Goal: Task Accomplishment & Management: Use online tool/utility

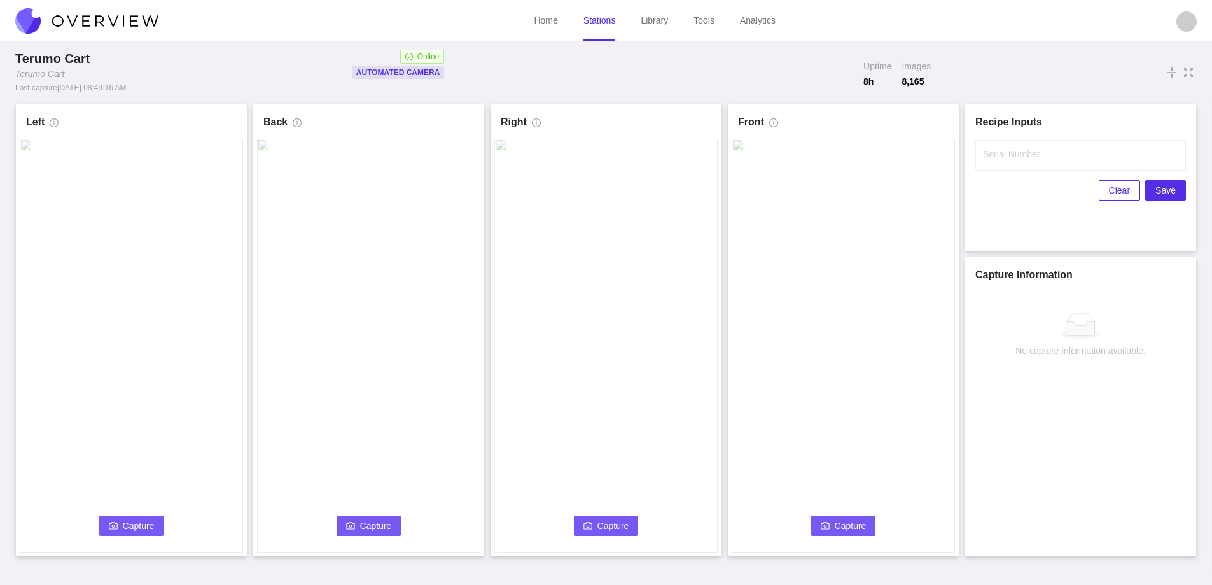
click at [127, 524] on span "Capture" at bounding box center [139, 526] width 32 height 14
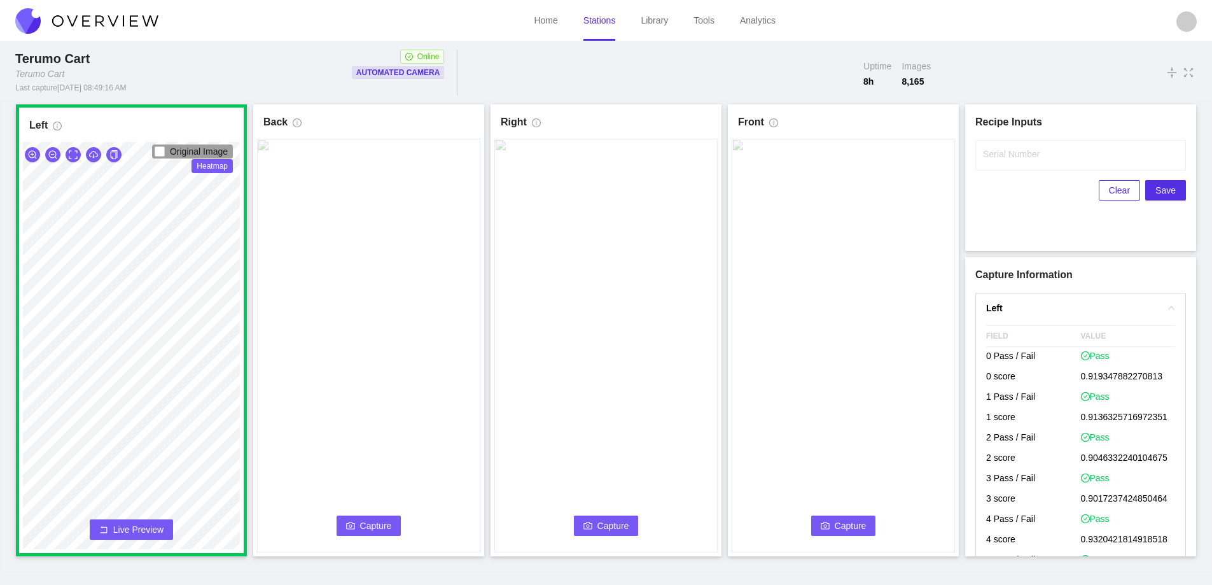
click at [370, 521] on span "Capture" at bounding box center [376, 526] width 32 height 14
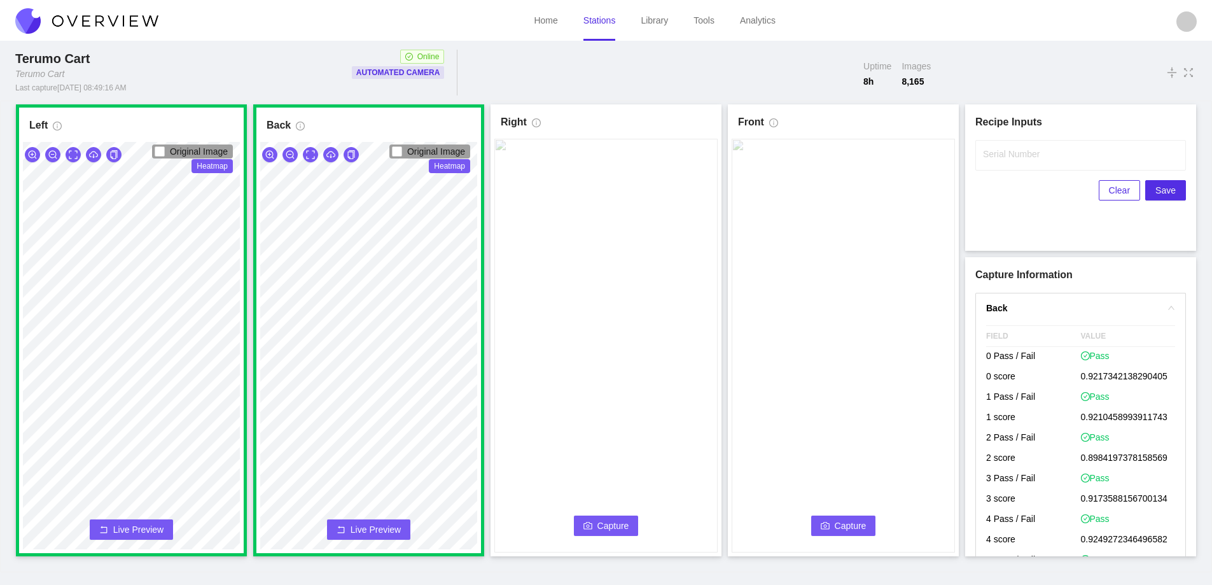
click at [599, 520] on span "Capture" at bounding box center [613, 526] width 32 height 14
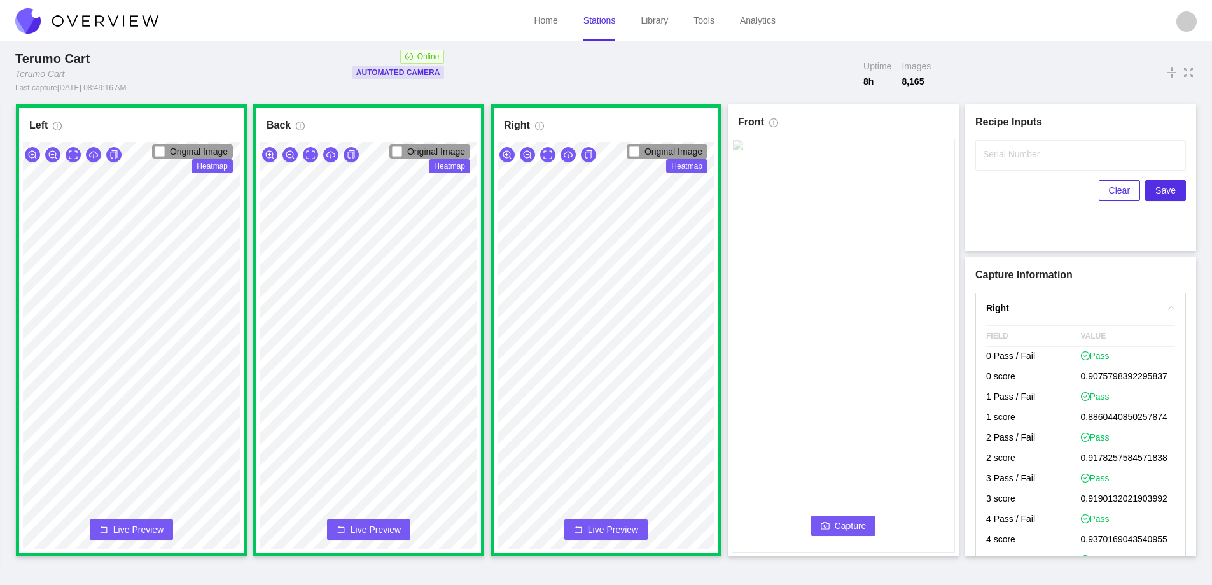
click at [829, 529] on icon "camera" at bounding box center [825, 525] width 9 height 7
click at [1014, 159] on label "Serial Number" at bounding box center [1011, 154] width 57 height 13
click at [1014, 159] on input "Serial Number" at bounding box center [1080, 155] width 211 height 31
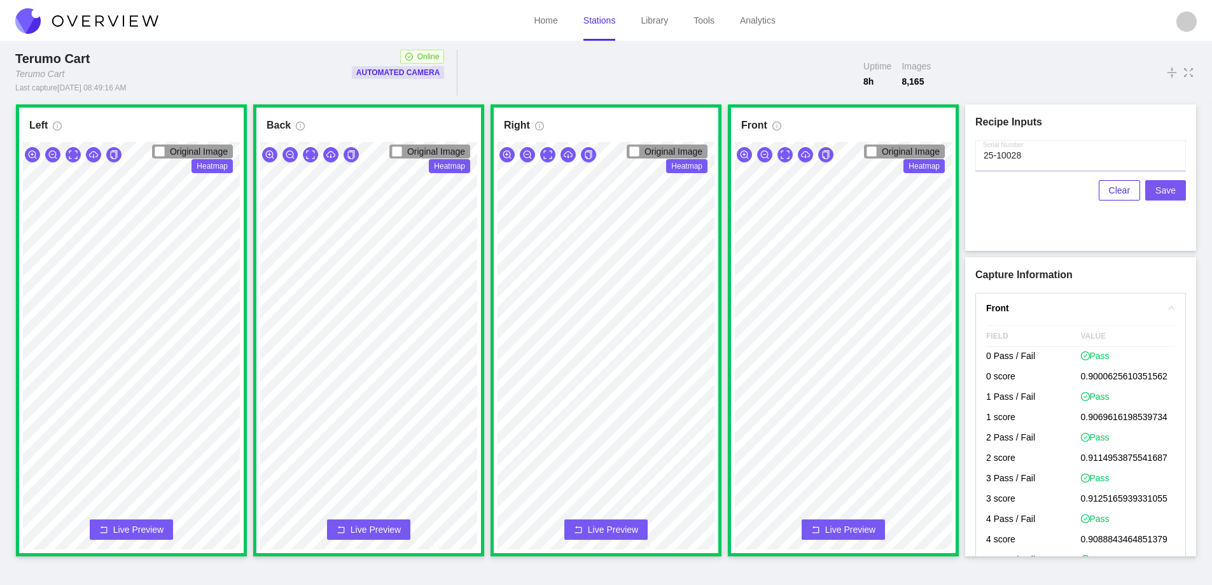
type input "25-10028"
click at [1169, 190] on span "Save" at bounding box center [1165, 190] width 20 height 14
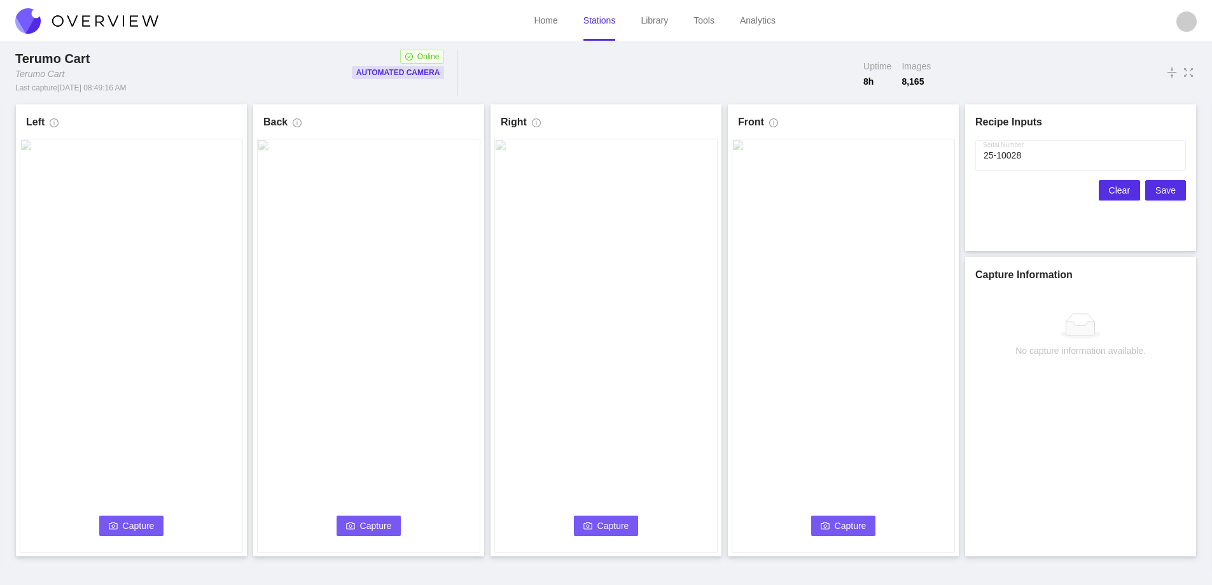
click at [1127, 190] on span "Clear" at bounding box center [1119, 190] width 21 height 14
click at [130, 525] on span "Capture" at bounding box center [139, 526] width 32 height 14
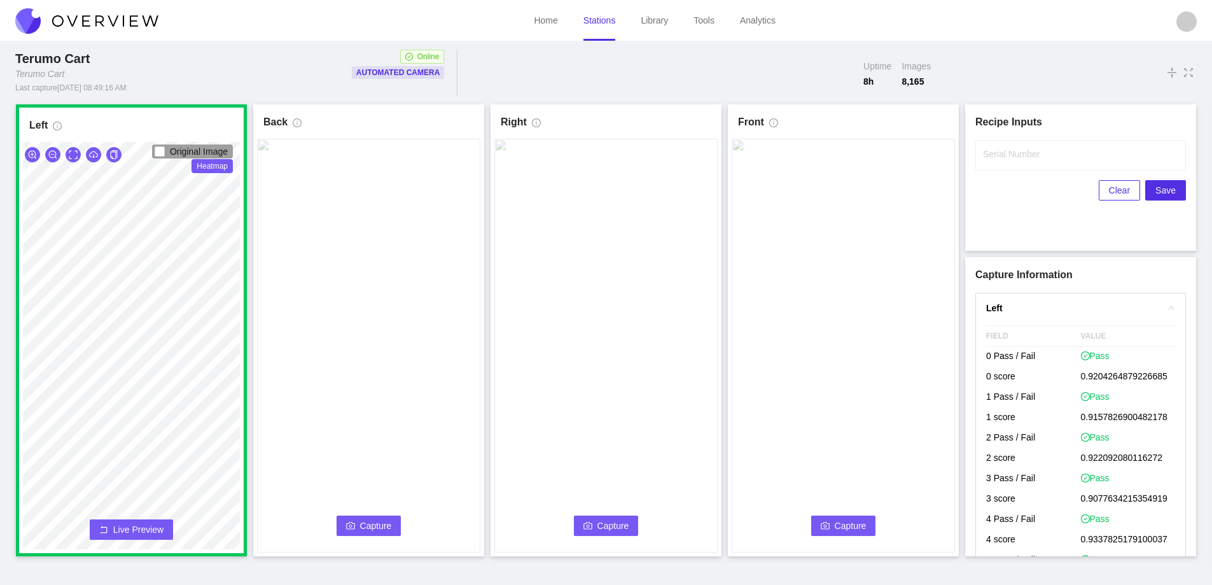
click at [363, 527] on span "Capture" at bounding box center [376, 526] width 32 height 14
click at [31, 153] on icon "zoom-in" at bounding box center [32, 154] width 9 height 9
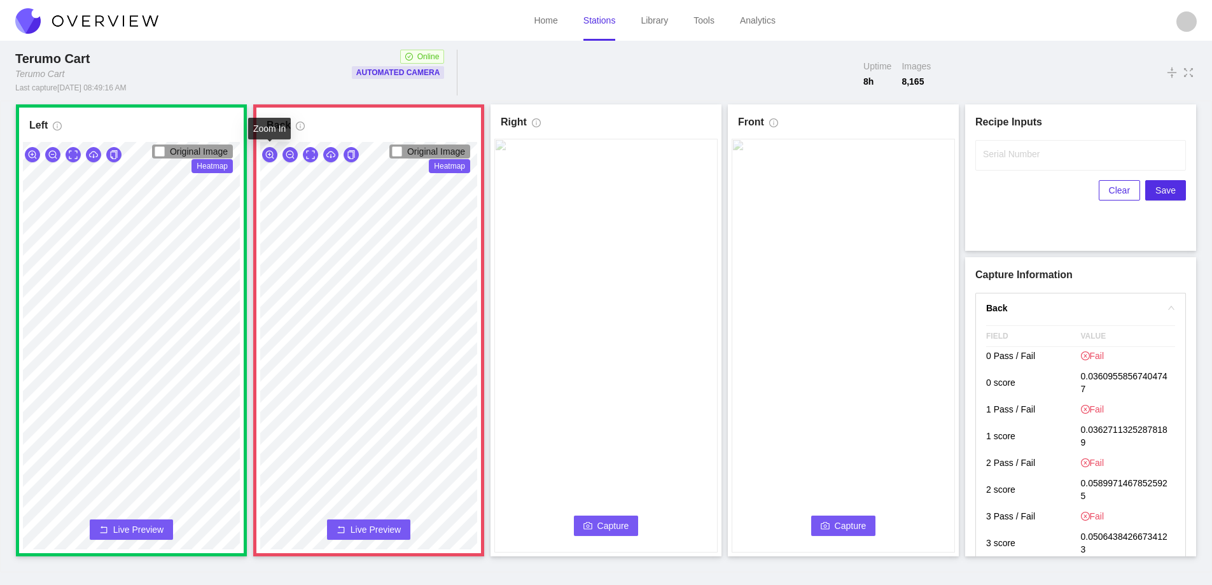
click at [268, 152] on icon "zoom-in" at bounding box center [269, 154] width 9 height 9
click at [288, 151] on icon "zoom-out" at bounding box center [290, 154] width 9 height 9
click at [379, 531] on span "Live Preview" at bounding box center [376, 529] width 50 height 13
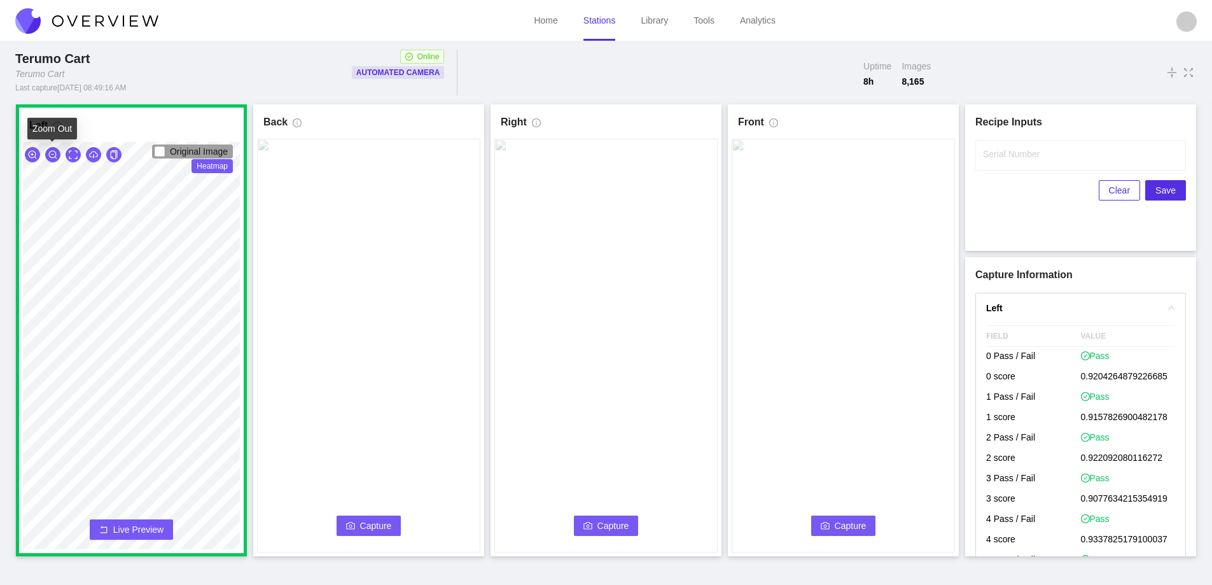
click at [48, 153] on icon "zoom-out" at bounding box center [52, 154] width 9 height 9
click at [49, 153] on icon "zoom-out" at bounding box center [52, 154] width 9 height 9
click at [53, 151] on icon "zoom-out" at bounding box center [53, 154] width 8 height 8
click at [354, 524] on icon "camera" at bounding box center [350, 525] width 9 height 7
click at [31, 153] on icon "zoom-in" at bounding box center [32, 154] width 9 height 9
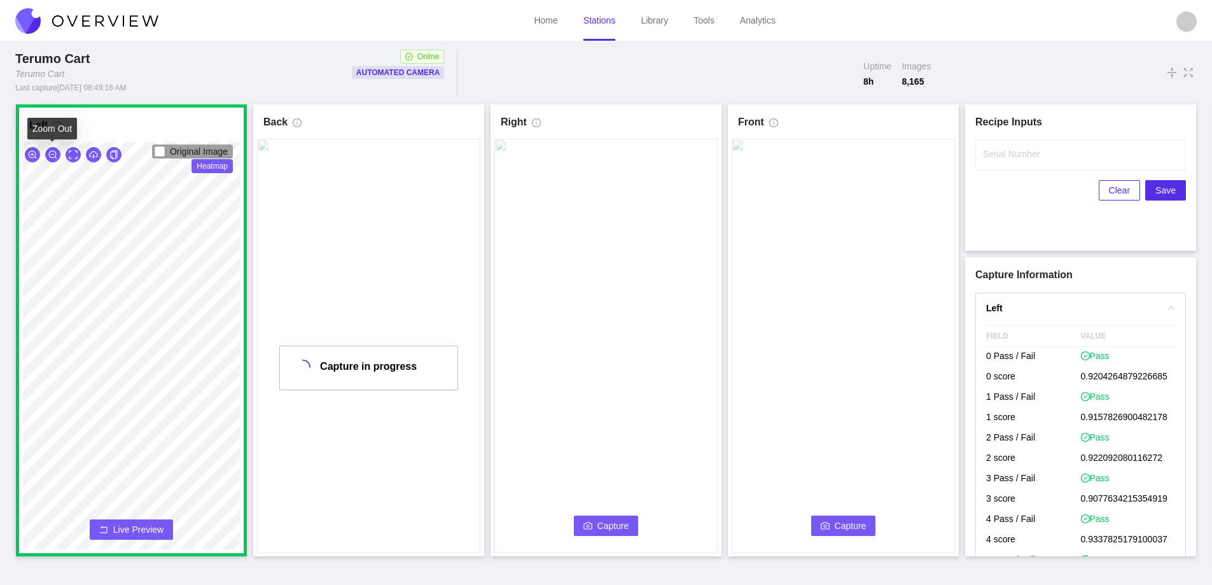
click at [52, 155] on icon "zoom-out" at bounding box center [52, 154] width 9 height 9
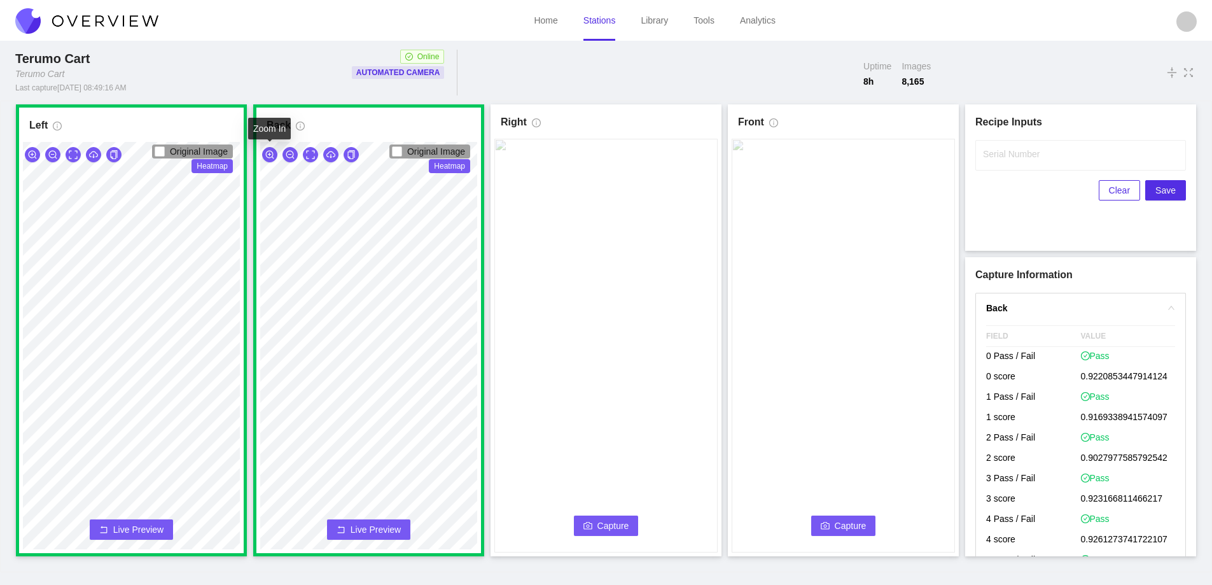
click at [268, 154] on icon "zoom-in" at bounding box center [270, 154] width 8 height 8
click at [365, 524] on span "Live Preview" at bounding box center [376, 529] width 50 height 13
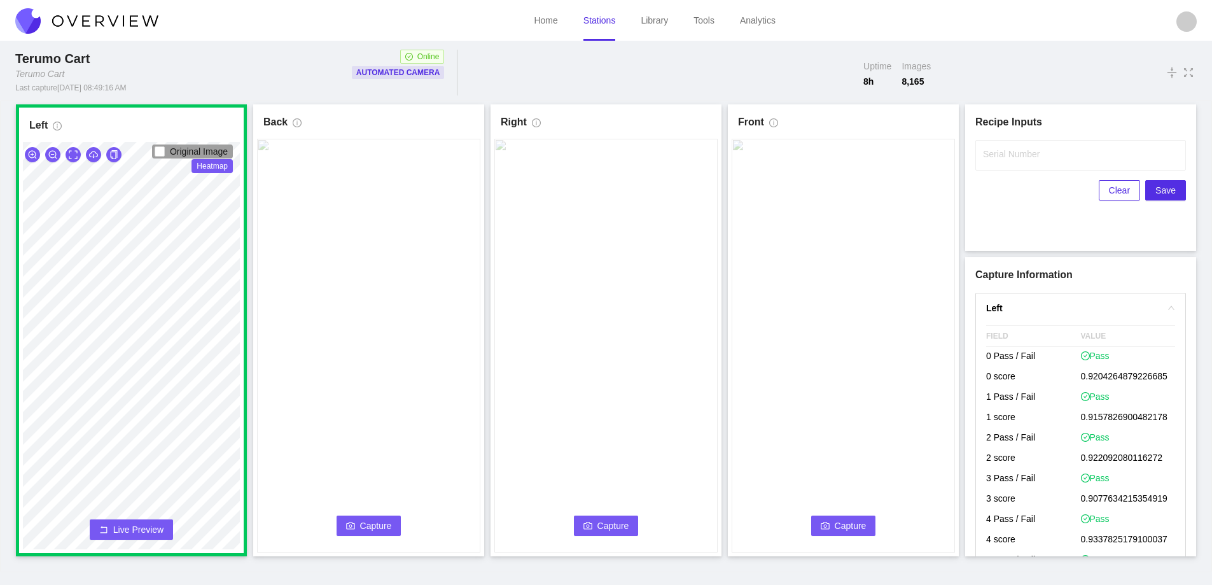
click at [588, 520] on button "Capture" at bounding box center [606, 525] width 65 height 20
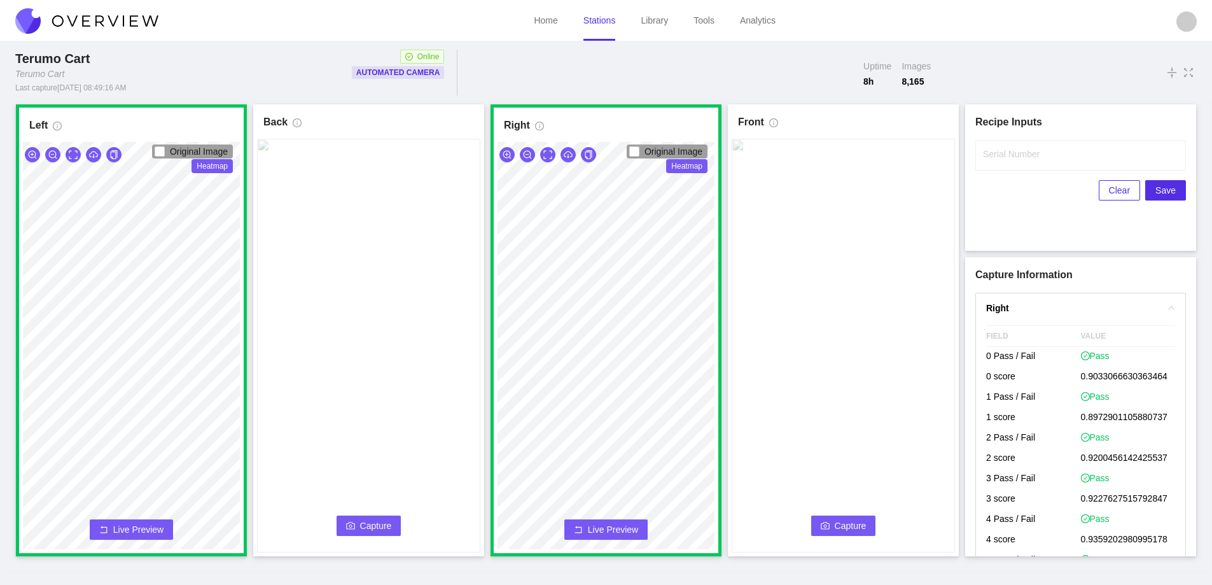
click at [372, 524] on span "Capture" at bounding box center [376, 526] width 32 height 14
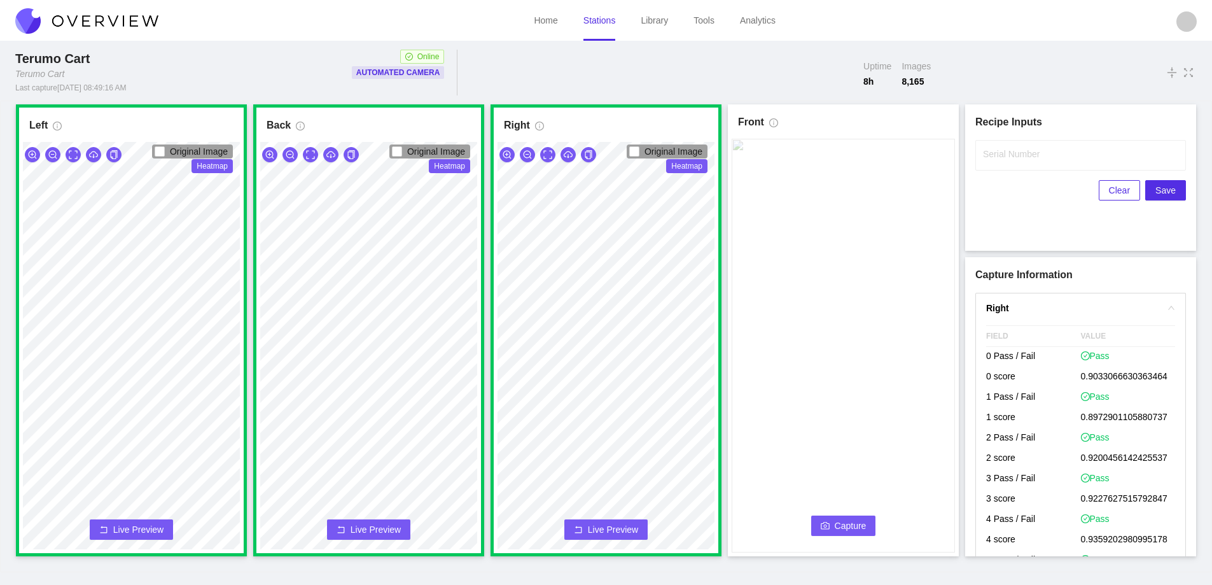
click at [837, 519] on span "Capture" at bounding box center [851, 526] width 32 height 14
click at [1007, 161] on input "Serial Number" at bounding box center [1080, 155] width 211 height 31
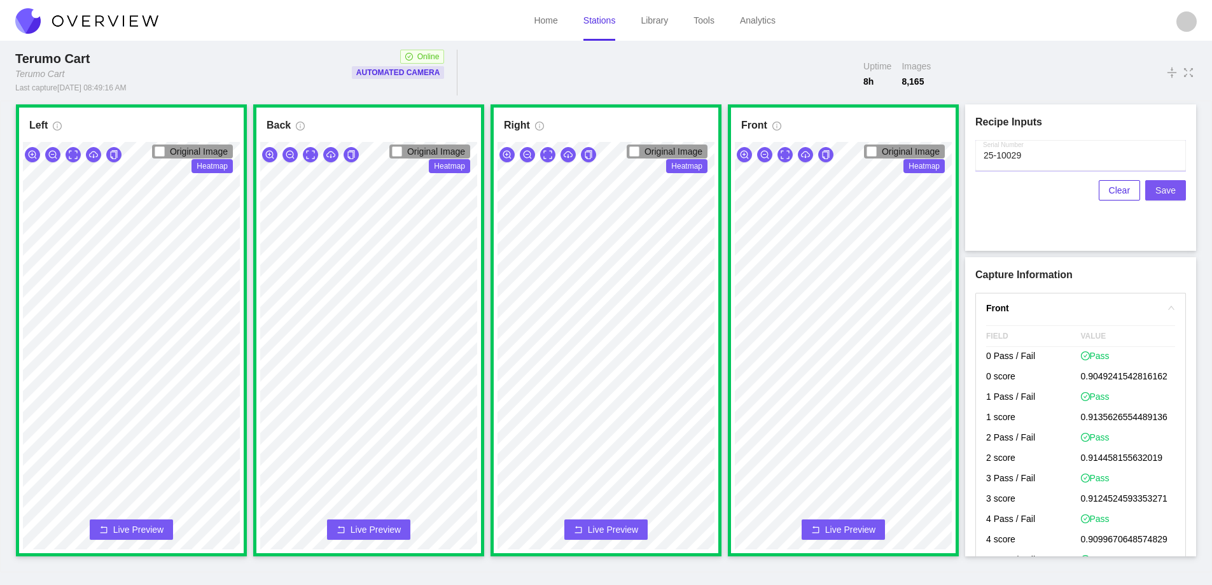
type input "25-10029"
click at [1162, 189] on span "Save" at bounding box center [1165, 190] width 20 height 14
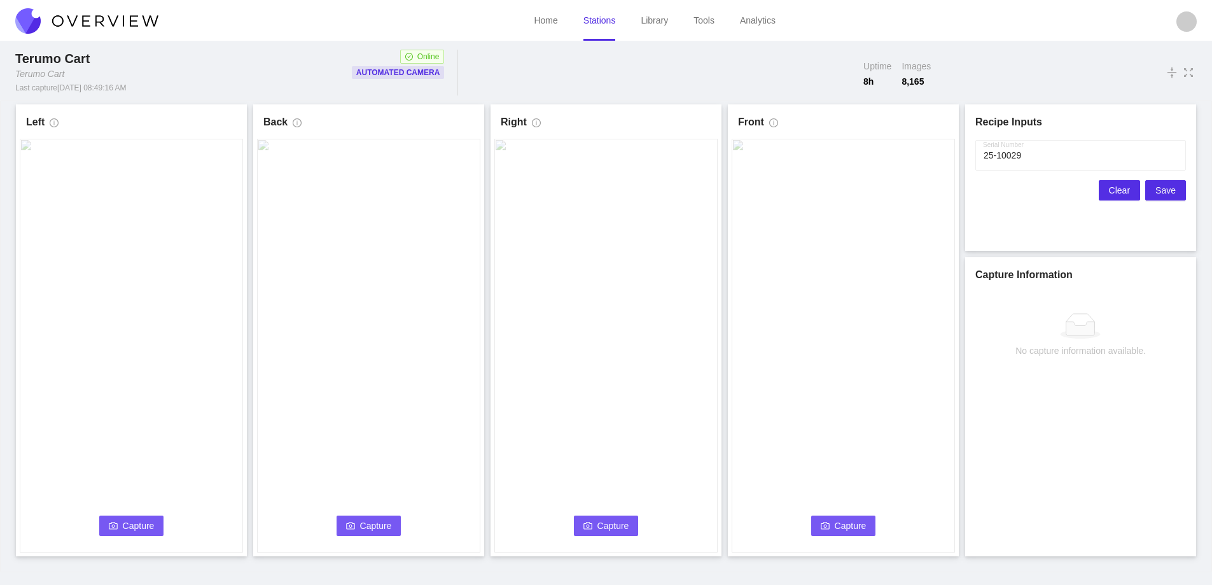
click at [1113, 186] on span "Clear" at bounding box center [1119, 190] width 21 height 14
click at [109, 523] on icon "camera" at bounding box center [113, 525] width 9 height 9
click at [603, 25] on link "Stations" at bounding box center [599, 20] width 32 height 10
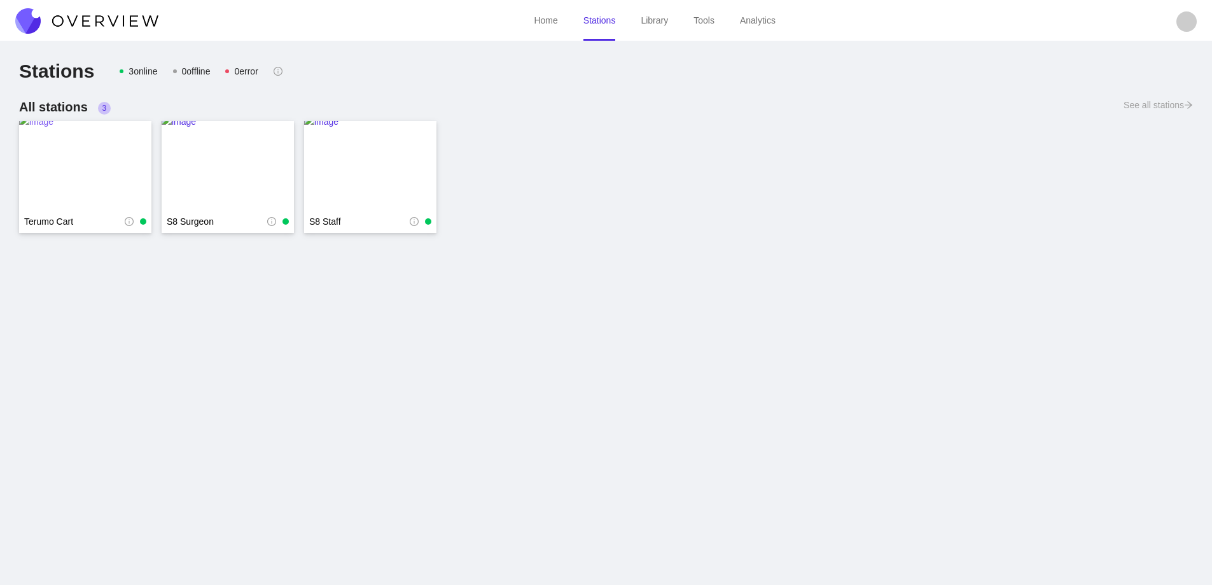
click at [81, 150] on img at bounding box center [85, 166] width 132 height 102
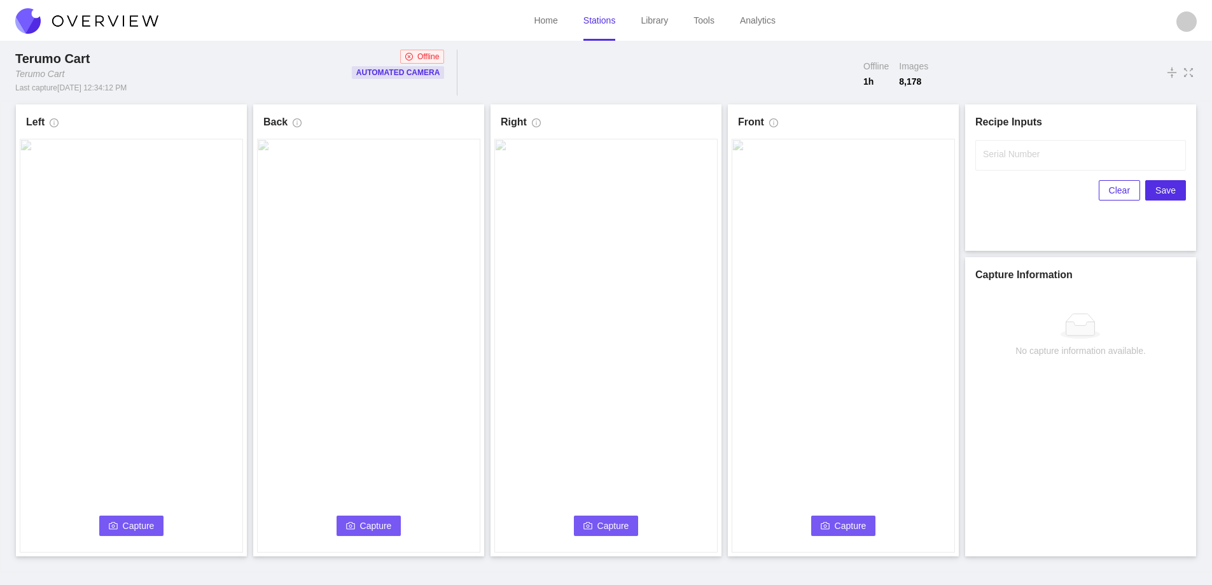
click at [602, 25] on link "Stations" at bounding box center [599, 20] width 32 height 10
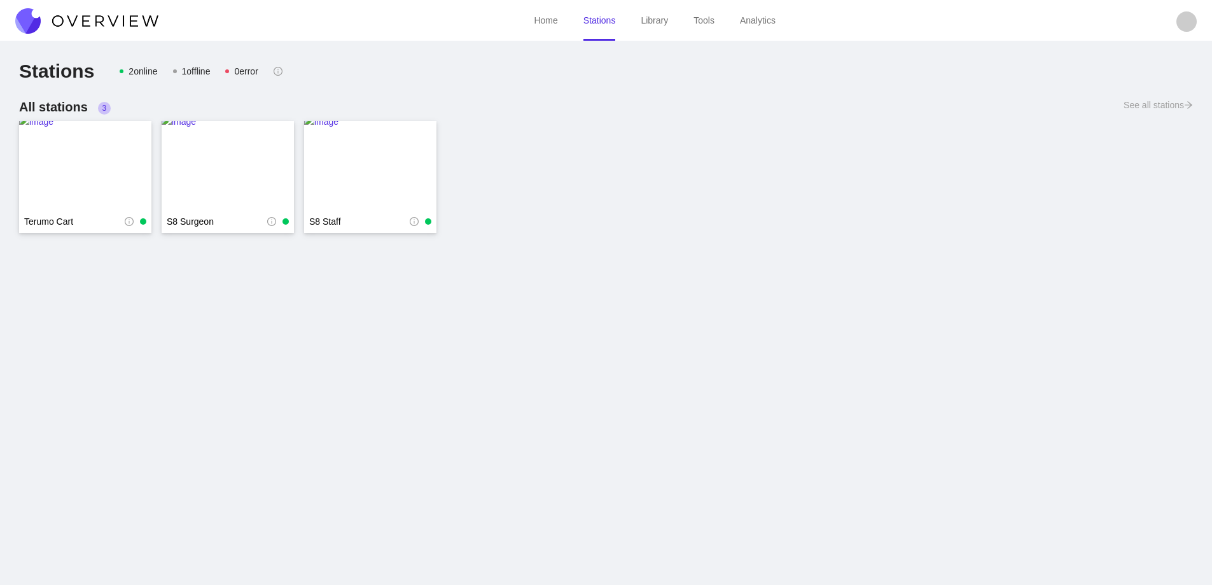
click at [87, 17] on img at bounding box center [86, 20] width 143 height 25
click at [97, 21] on img at bounding box center [86, 20] width 143 height 25
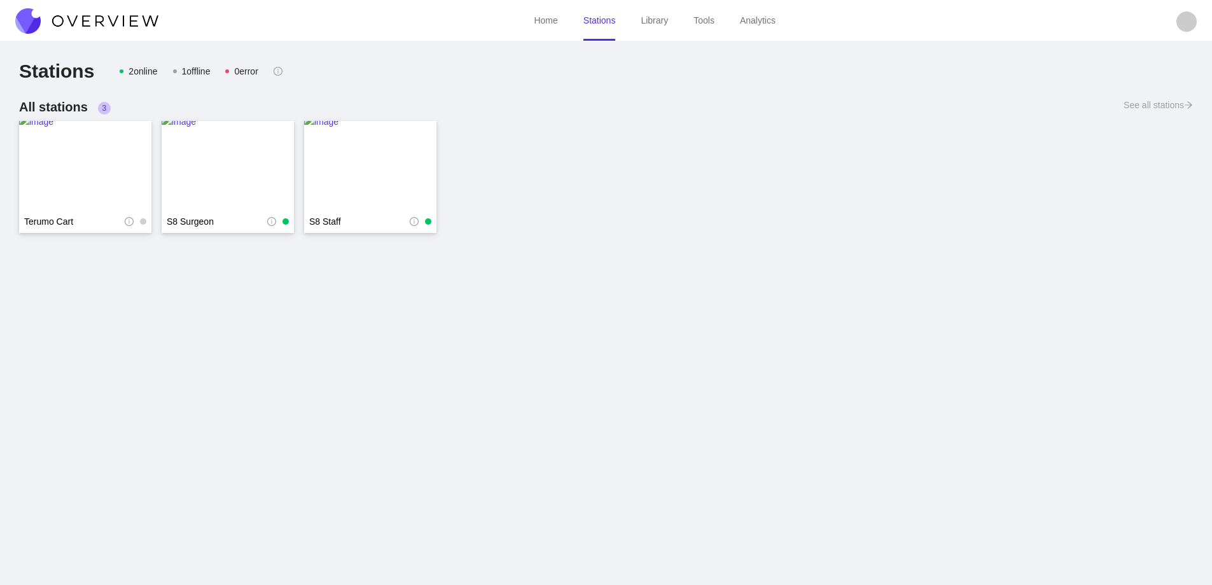
click at [97, 21] on img at bounding box center [86, 20] width 143 height 25
click at [124, 20] on img at bounding box center [86, 20] width 143 height 25
click at [94, 24] on img at bounding box center [86, 20] width 143 height 25
click at [94, 19] on img at bounding box center [86, 20] width 143 height 25
click at [94, 15] on img at bounding box center [86, 20] width 143 height 25
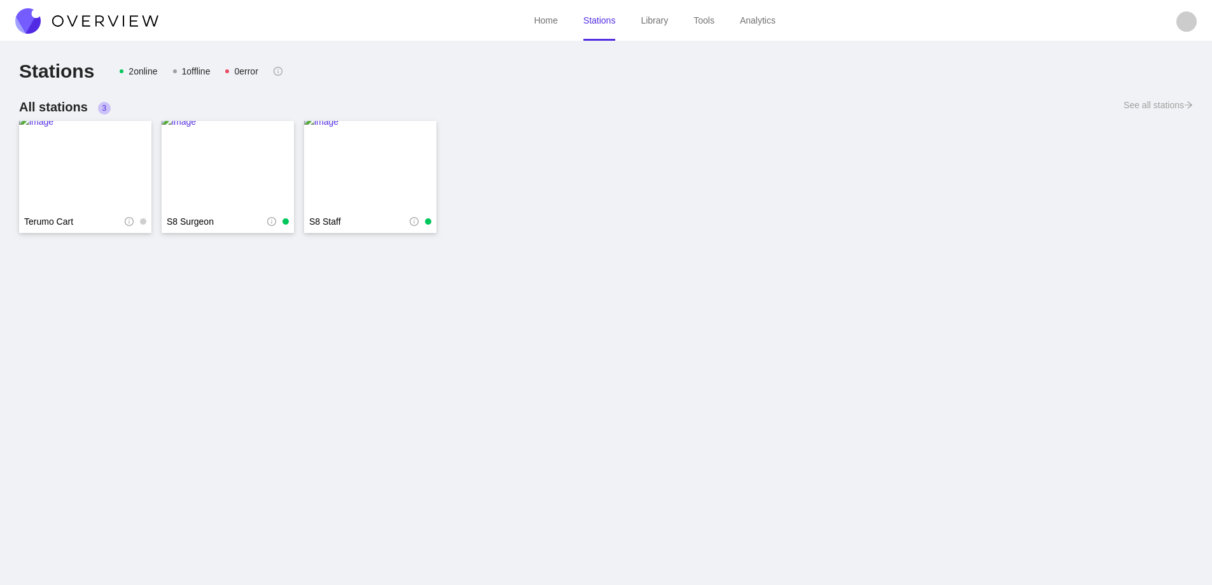
click at [97, 17] on img at bounding box center [86, 20] width 143 height 25
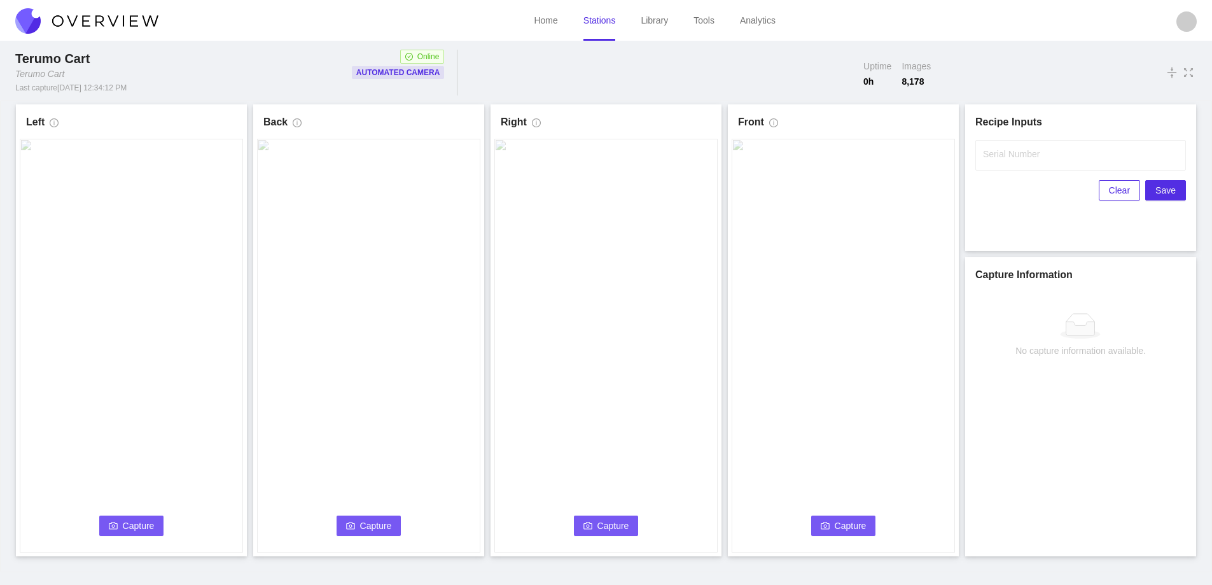
click at [138, 528] on span "Capture" at bounding box center [139, 526] width 32 height 14
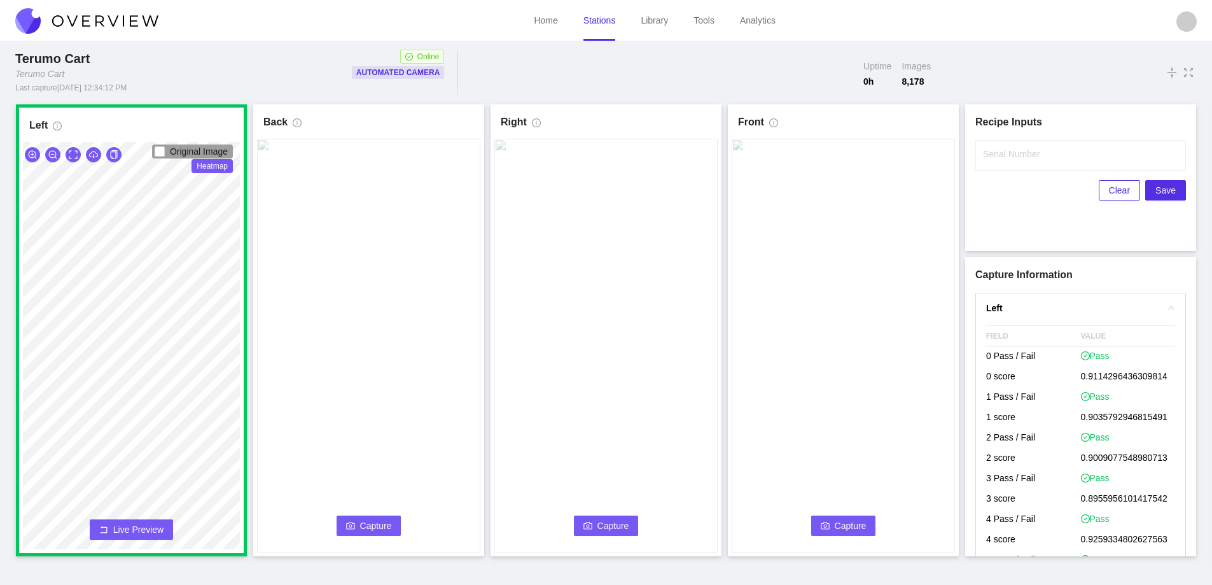
click at [380, 517] on button "Capture" at bounding box center [369, 525] width 65 height 20
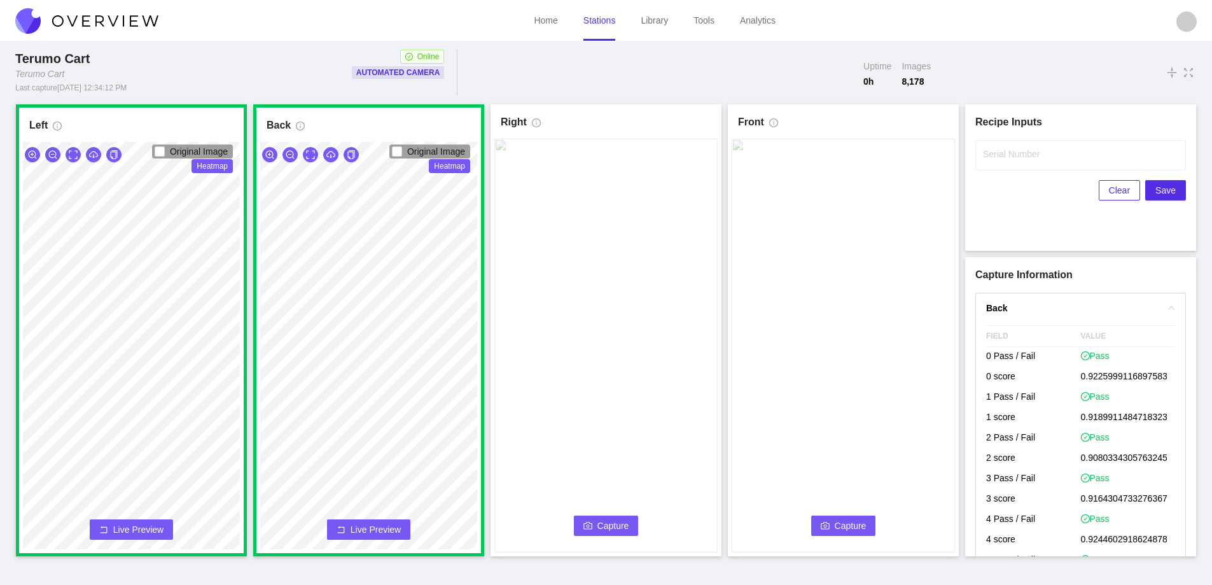
click at [604, 520] on span "Capture" at bounding box center [613, 526] width 32 height 14
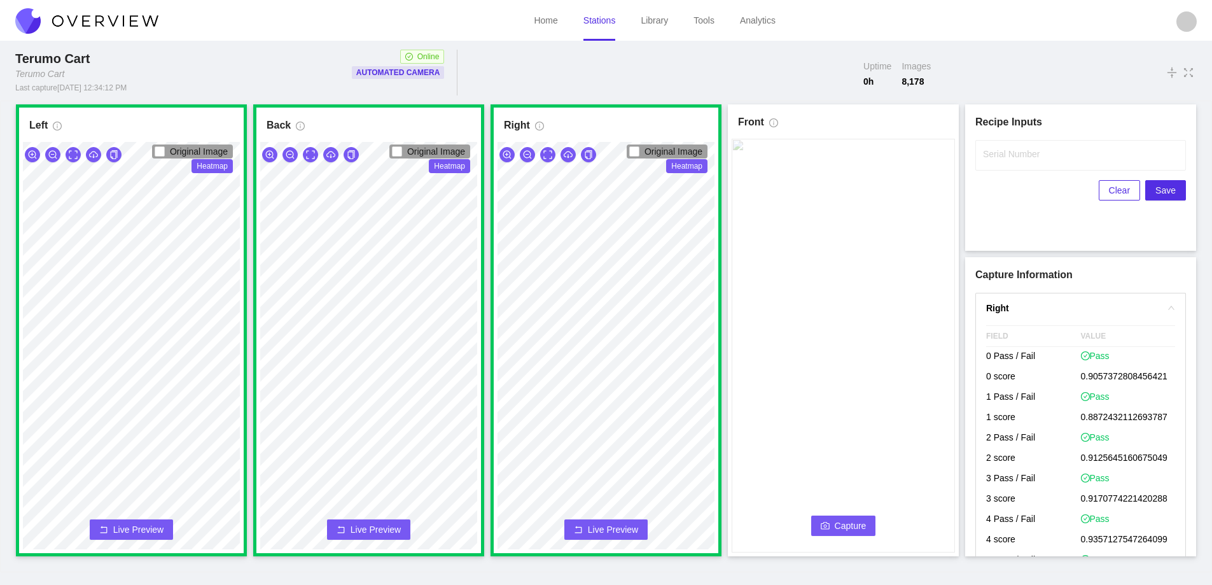
click at [836, 526] on span "Capture" at bounding box center [851, 526] width 32 height 14
click at [986, 159] on label "Serial Number" at bounding box center [1011, 154] width 57 height 13
click at [986, 159] on input "Serial Number" at bounding box center [1080, 155] width 211 height 31
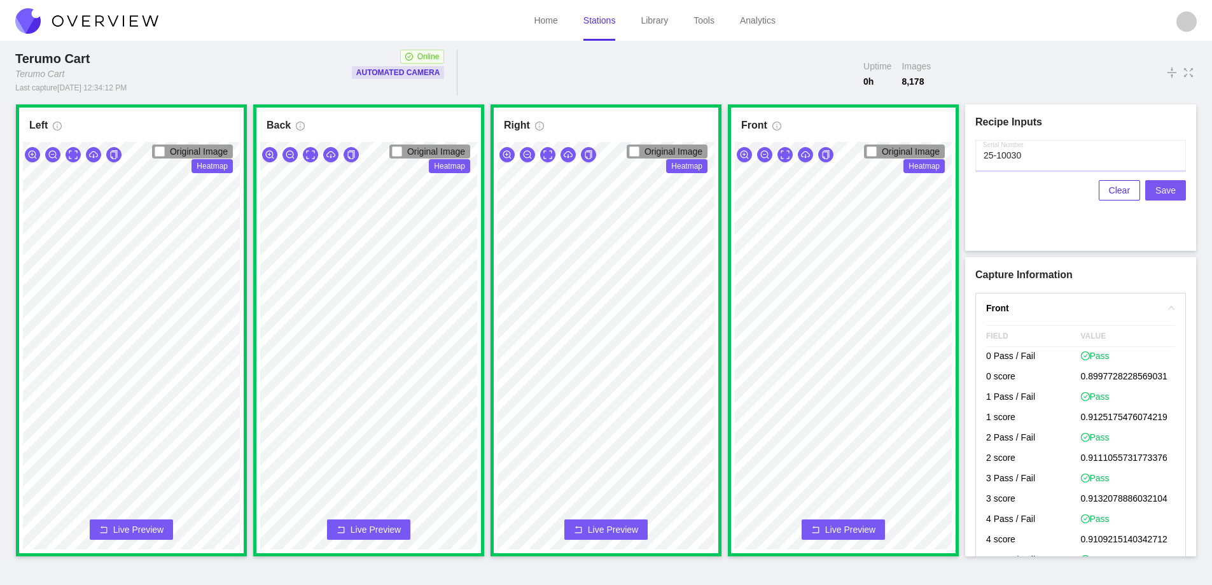
type input "25-10030"
click at [1164, 192] on span "Save" at bounding box center [1165, 190] width 20 height 14
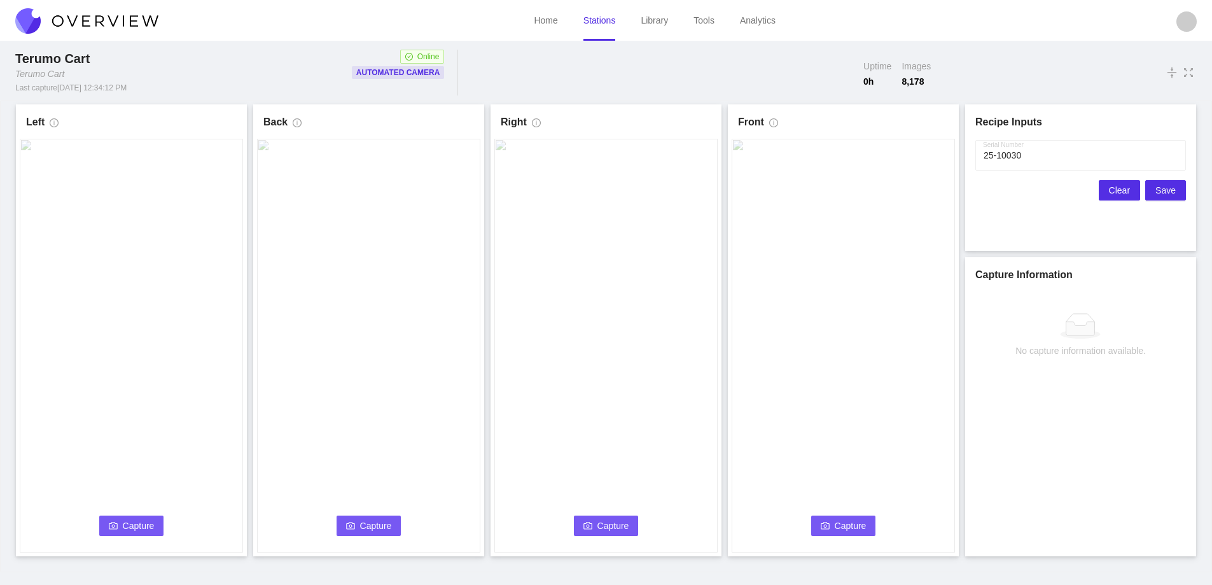
click at [1117, 188] on span "Clear" at bounding box center [1119, 190] width 21 height 14
click at [128, 519] on span "Capture" at bounding box center [139, 526] width 32 height 14
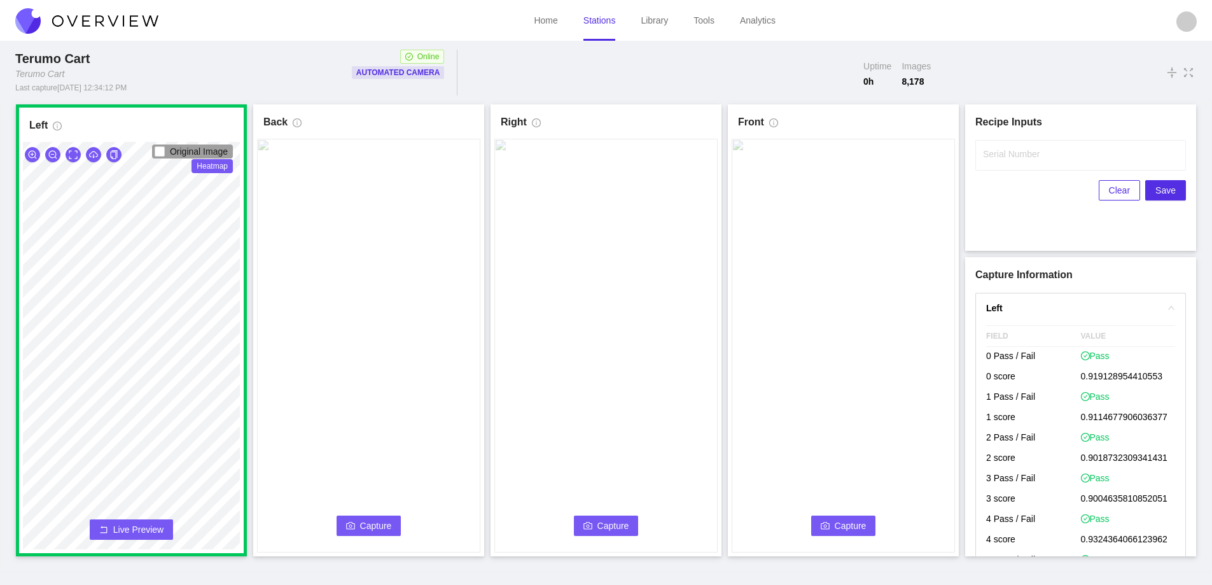
click at [381, 520] on span "Capture" at bounding box center [376, 526] width 32 height 14
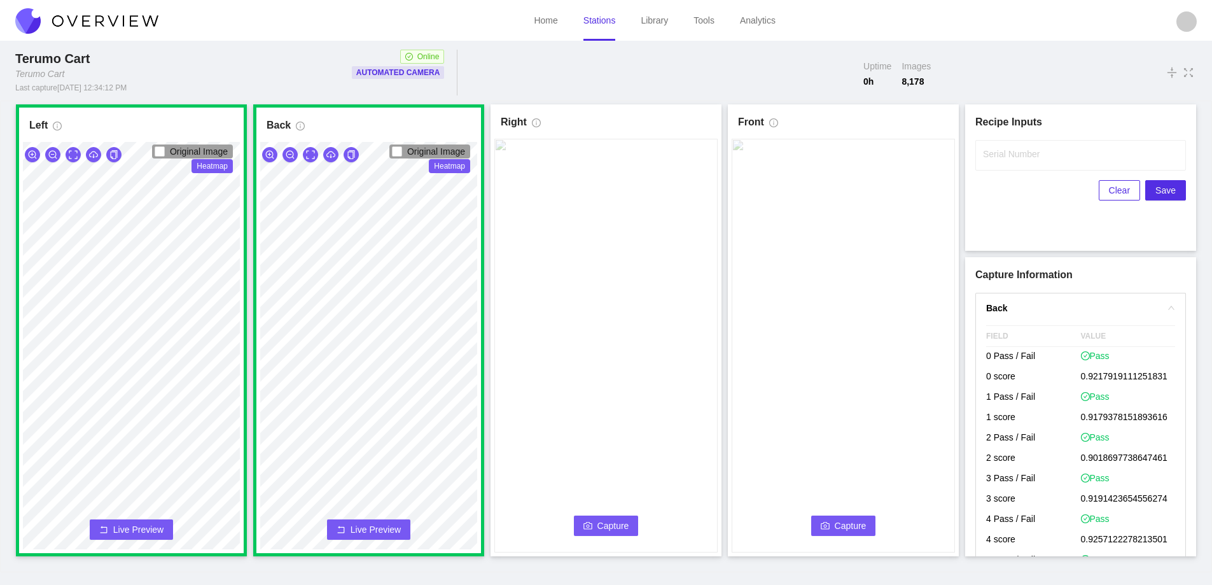
click at [603, 524] on span "Capture" at bounding box center [613, 526] width 32 height 14
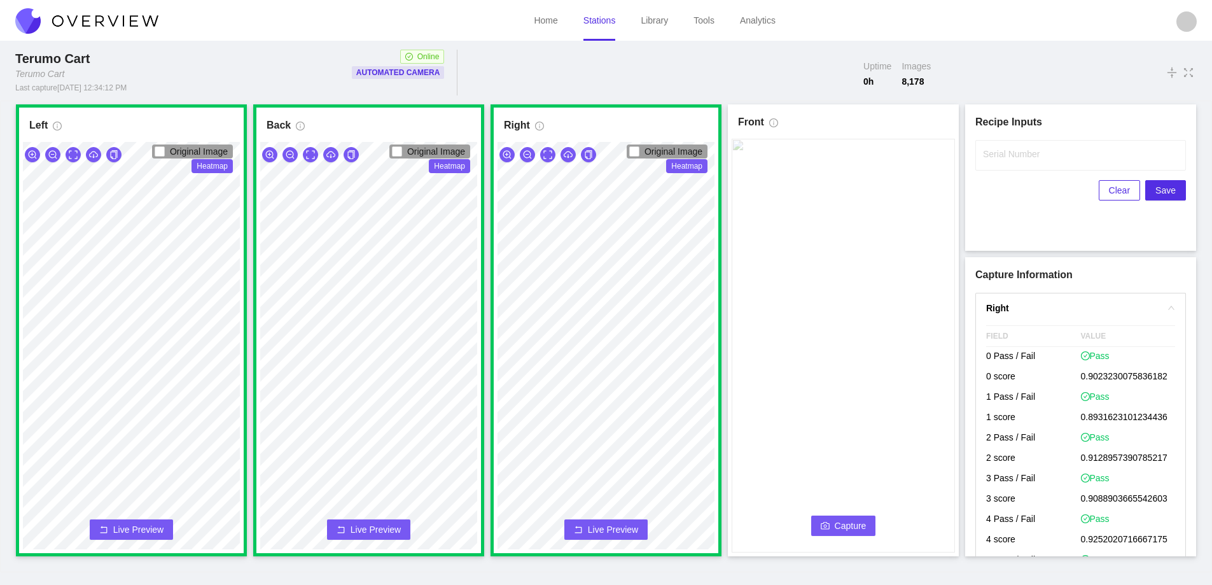
click at [850, 519] on span "Capture" at bounding box center [851, 526] width 32 height 14
click at [1024, 158] on label "Serial Number" at bounding box center [1011, 154] width 57 height 13
click at [1024, 158] on input "Serial Number" at bounding box center [1080, 155] width 211 height 31
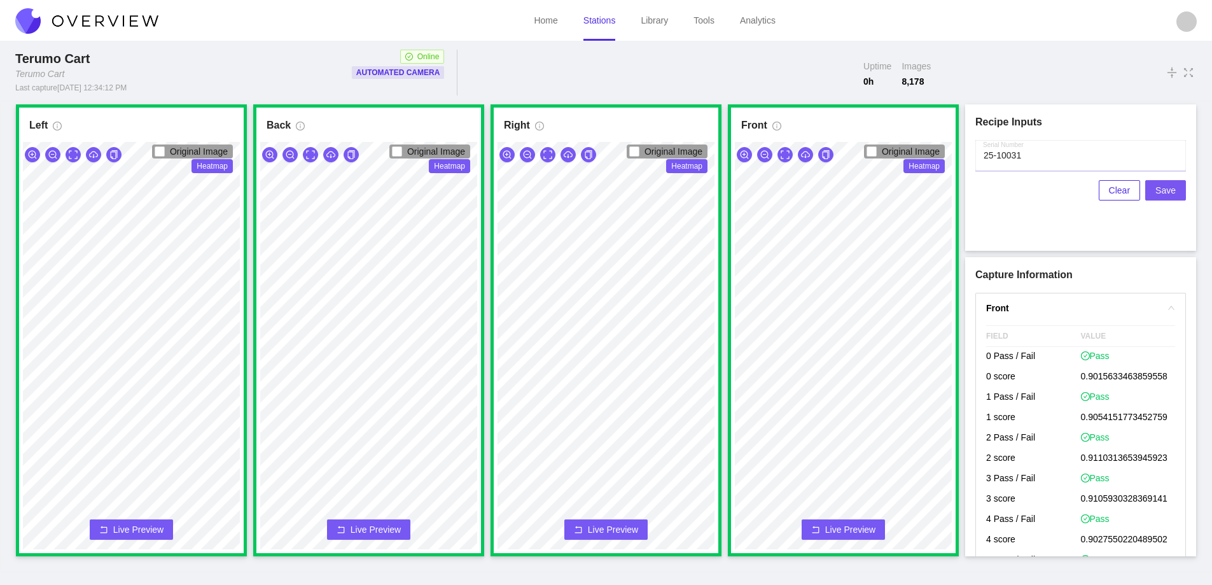
type input "25-10031"
click at [1162, 192] on span "Save" at bounding box center [1165, 190] width 20 height 14
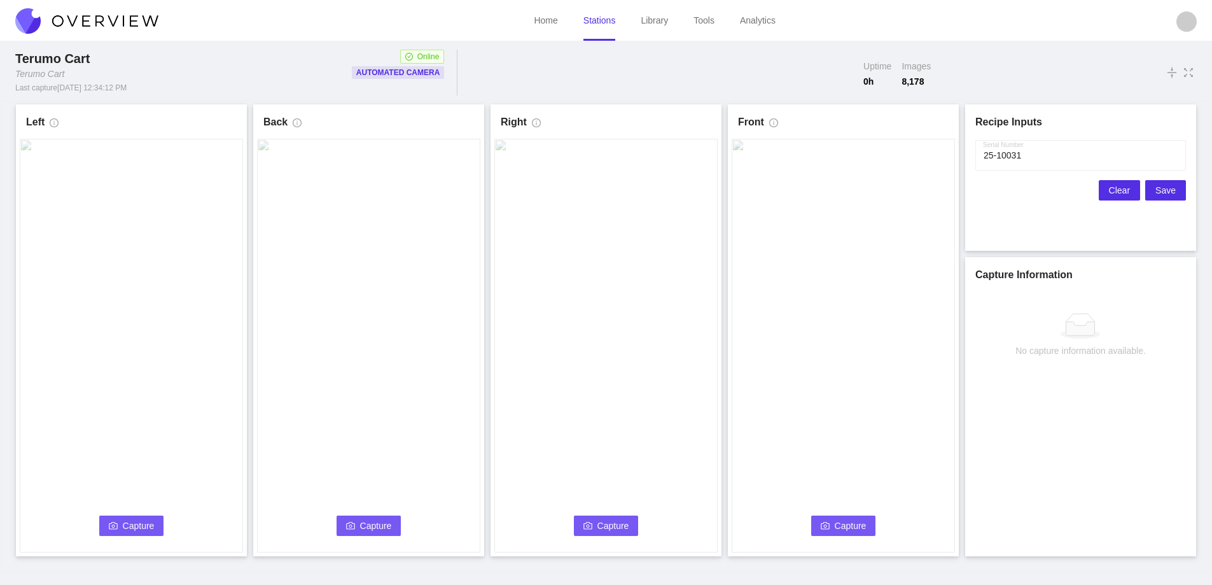
click at [1118, 190] on span "Clear" at bounding box center [1119, 190] width 21 height 14
click at [125, 519] on span "Capture" at bounding box center [139, 526] width 32 height 14
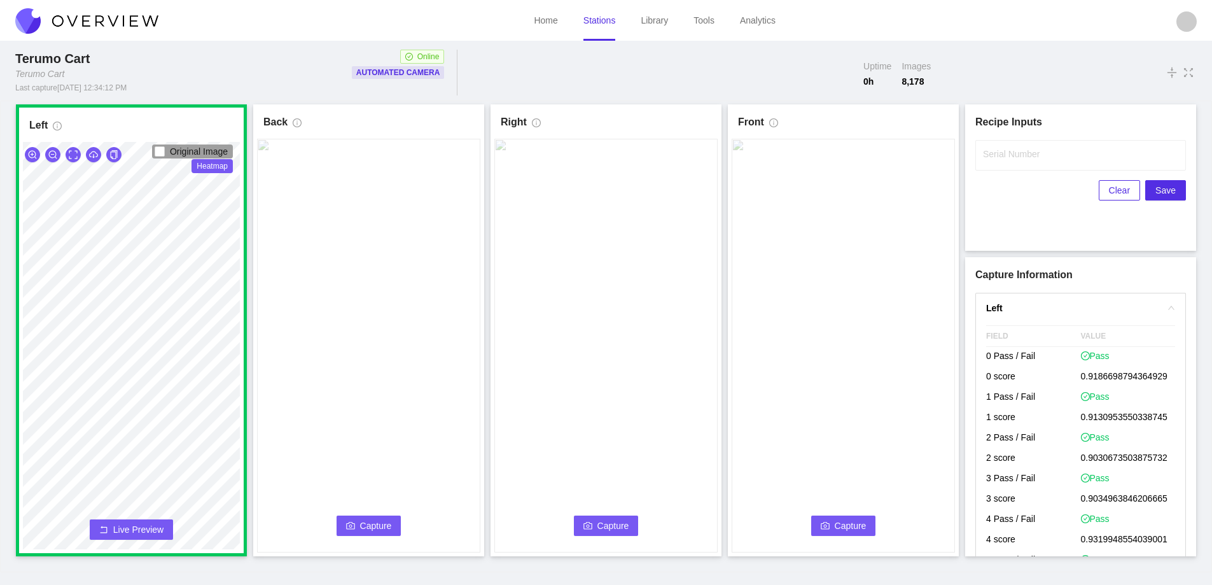
click at [379, 520] on span "Capture" at bounding box center [376, 526] width 32 height 14
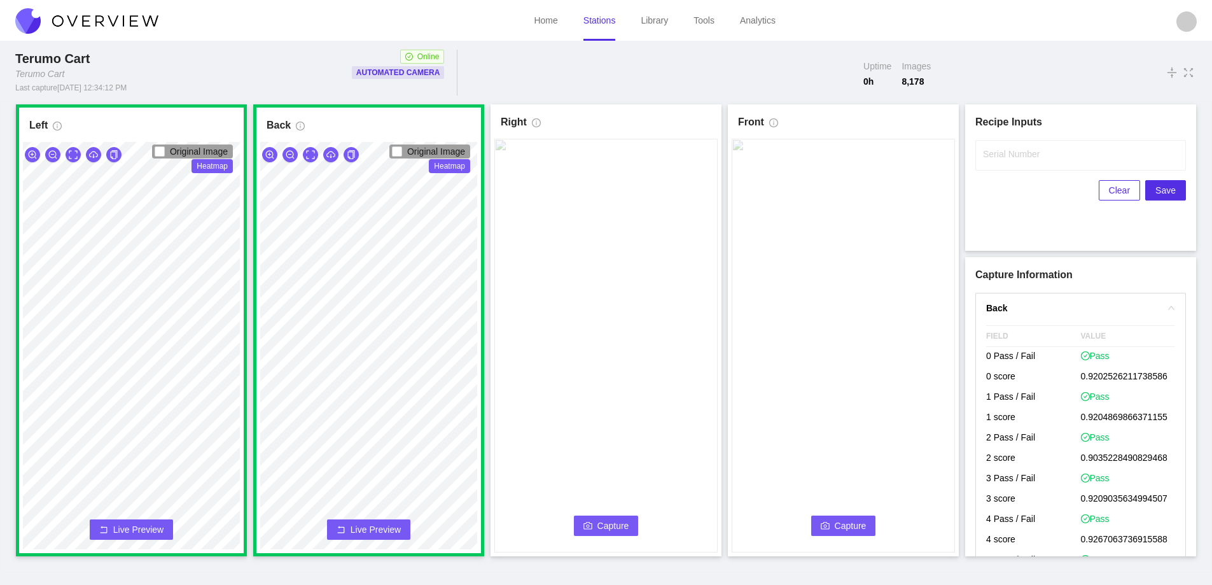
click at [602, 529] on span "Capture" at bounding box center [613, 526] width 32 height 14
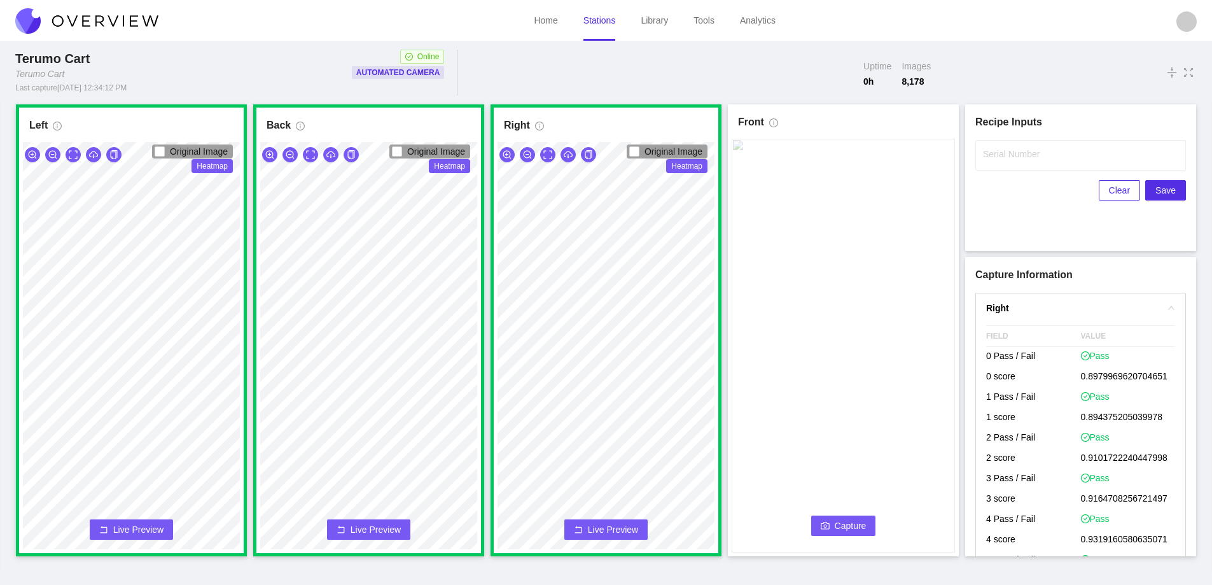
click at [847, 520] on span "Capture" at bounding box center [851, 526] width 32 height 14
click at [985, 158] on label "Serial Number" at bounding box center [1011, 154] width 57 height 13
click at [985, 158] on input "Serial Number" at bounding box center [1080, 155] width 211 height 31
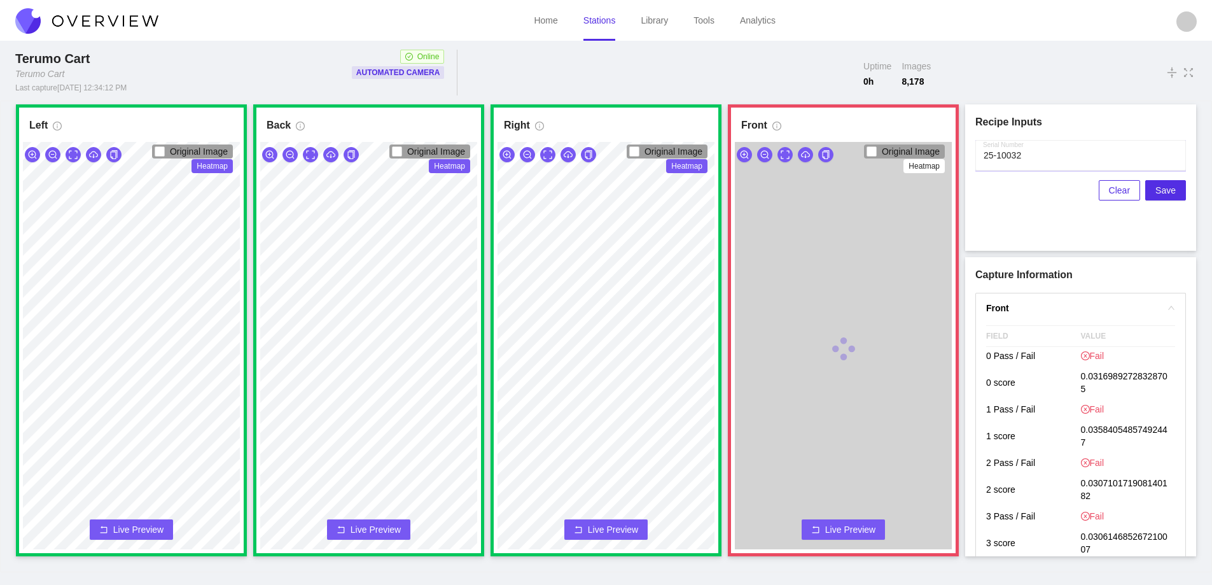
type input "25-10032"
click at [840, 527] on span "Live Preview" at bounding box center [850, 529] width 50 height 13
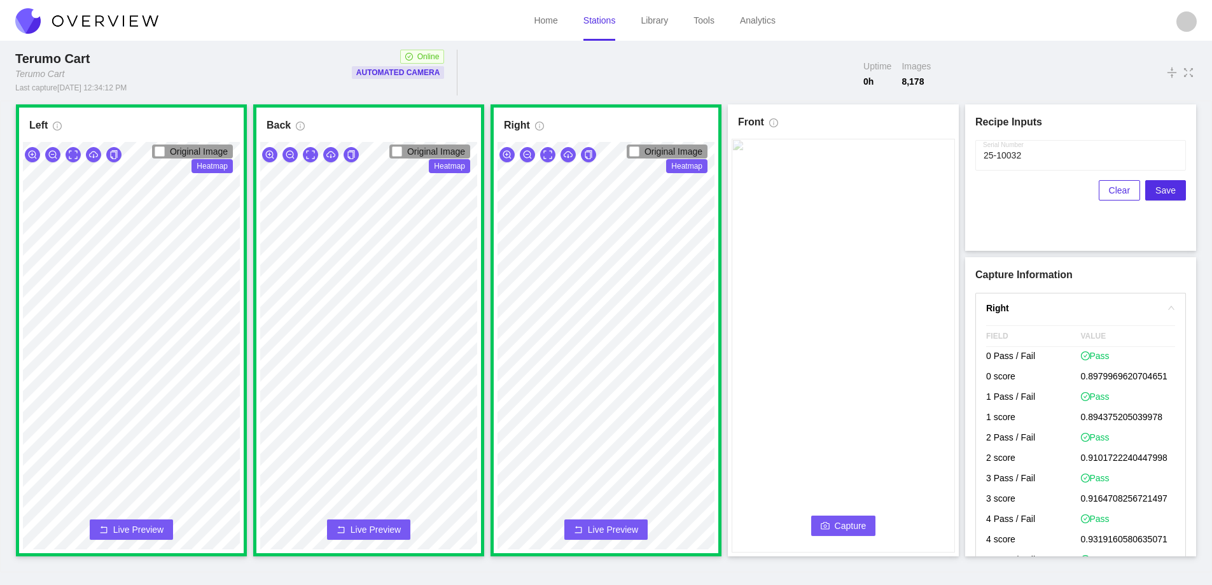
click at [839, 525] on span "Capture" at bounding box center [851, 526] width 32 height 14
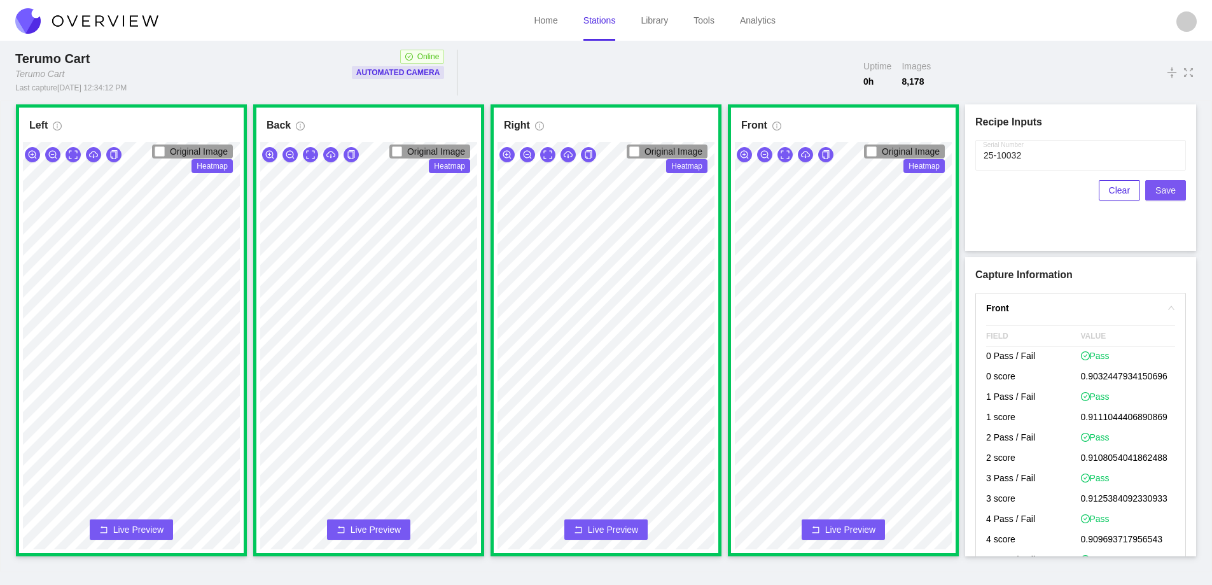
click at [1168, 186] on span "Save" at bounding box center [1165, 190] width 20 height 14
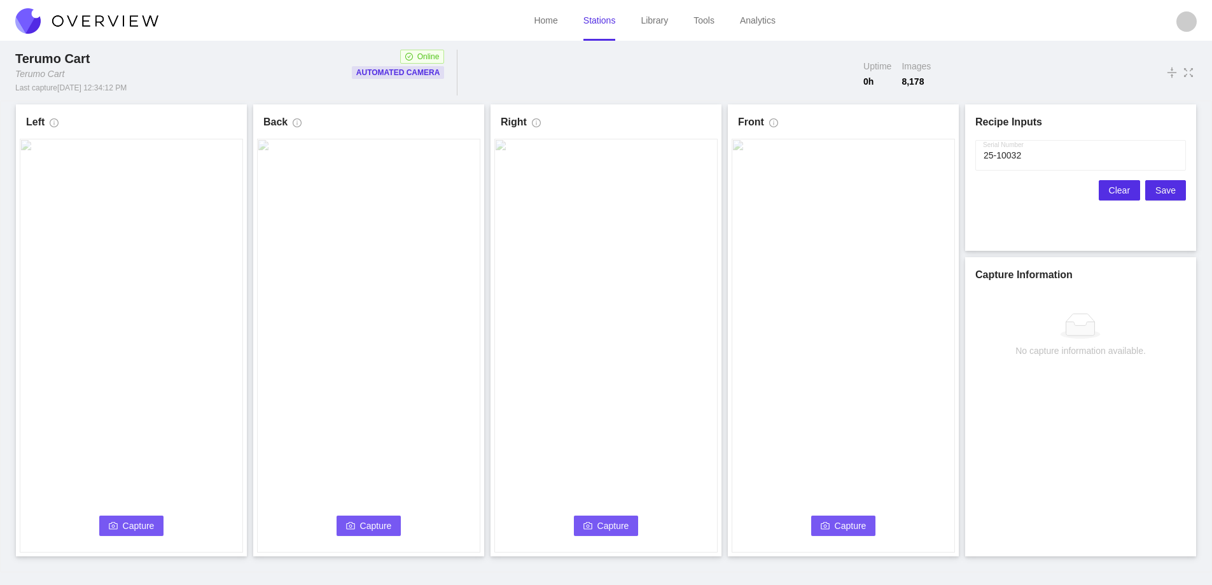
click at [1117, 189] on span "Clear" at bounding box center [1119, 190] width 21 height 14
click at [143, 524] on span "Capture" at bounding box center [139, 526] width 32 height 14
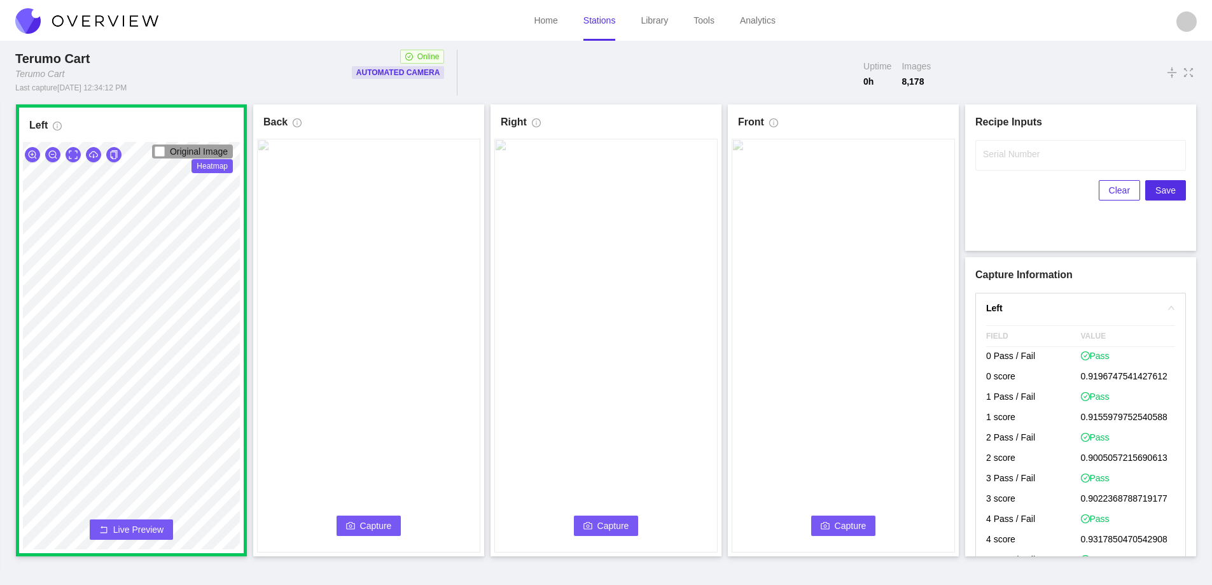
click at [350, 519] on button "Capture" at bounding box center [369, 525] width 65 height 20
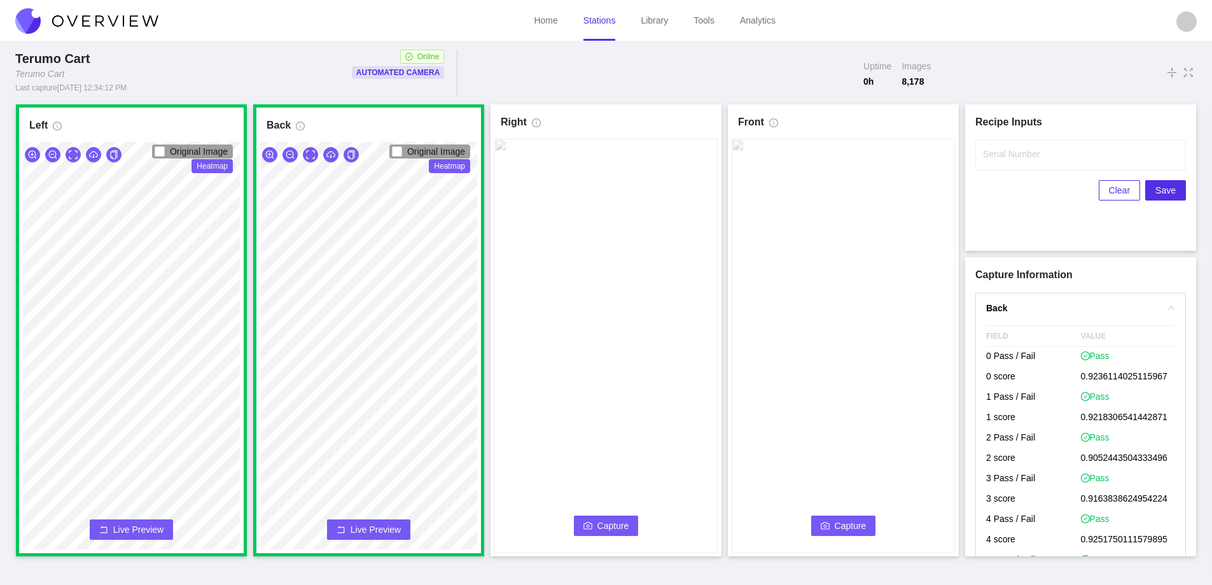
click at [588, 523] on icon "camera" at bounding box center [587, 525] width 9 height 9
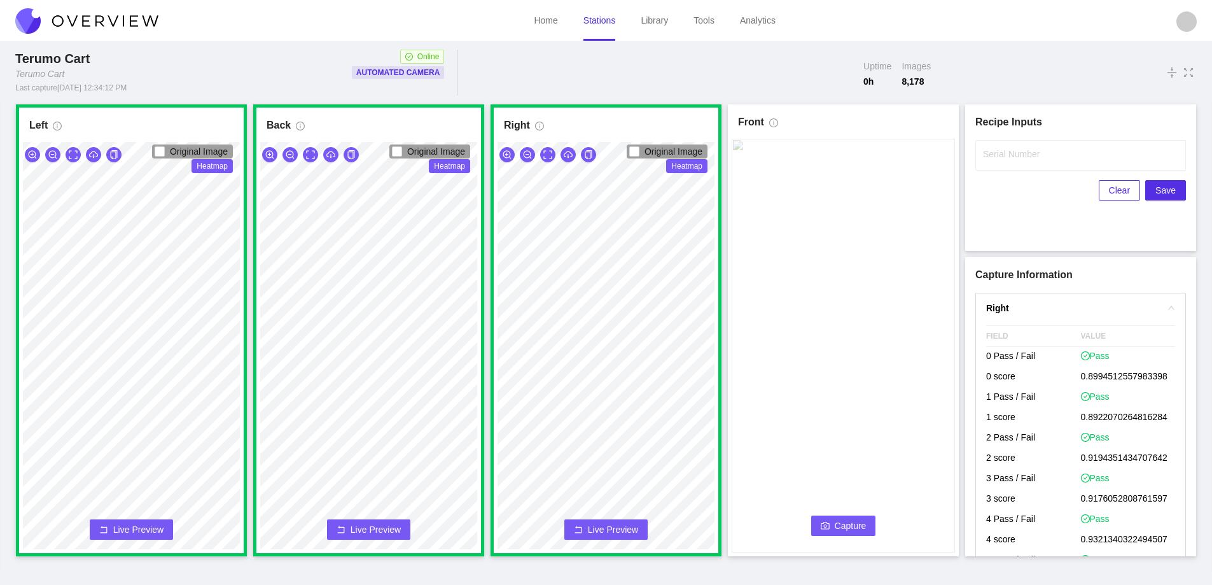
click at [848, 522] on span "Capture" at bounding box center [851, 526] width 32 height 14
click at [1017, 155] on label "Serial Number" at bounding box center [1011, 154] width 57 height 13
click at [1017, 155] on input "Serial Number" at bounding box center [1080, 155] width 211 height 31
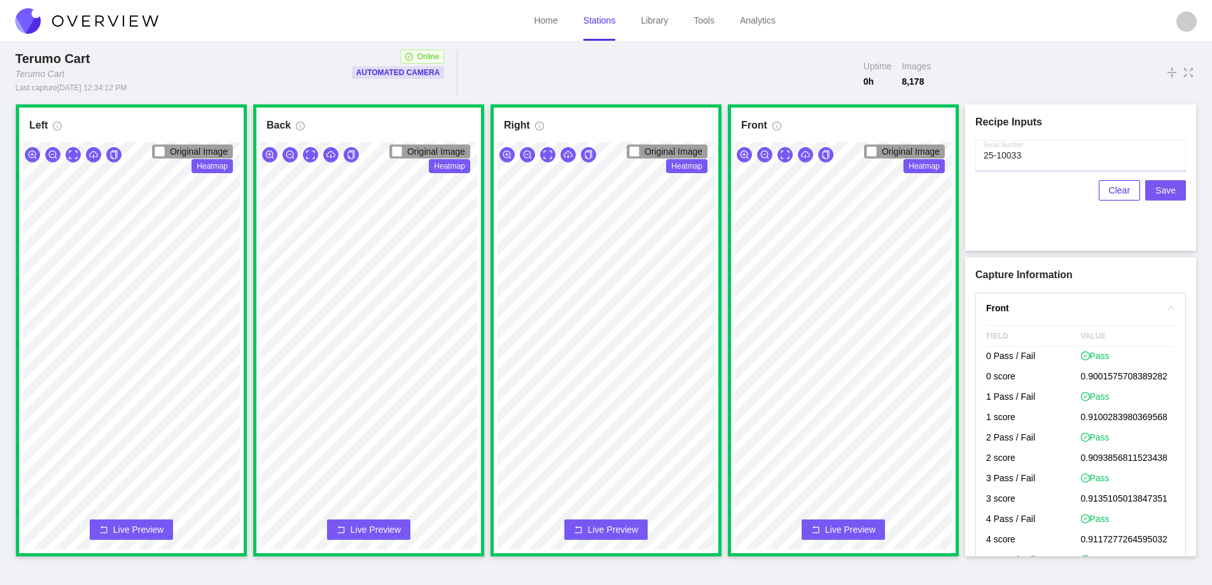
type input "25-10033"
click at [1174, 187] on span "Save" at bounding box center [1165, 190] width 20 height 14
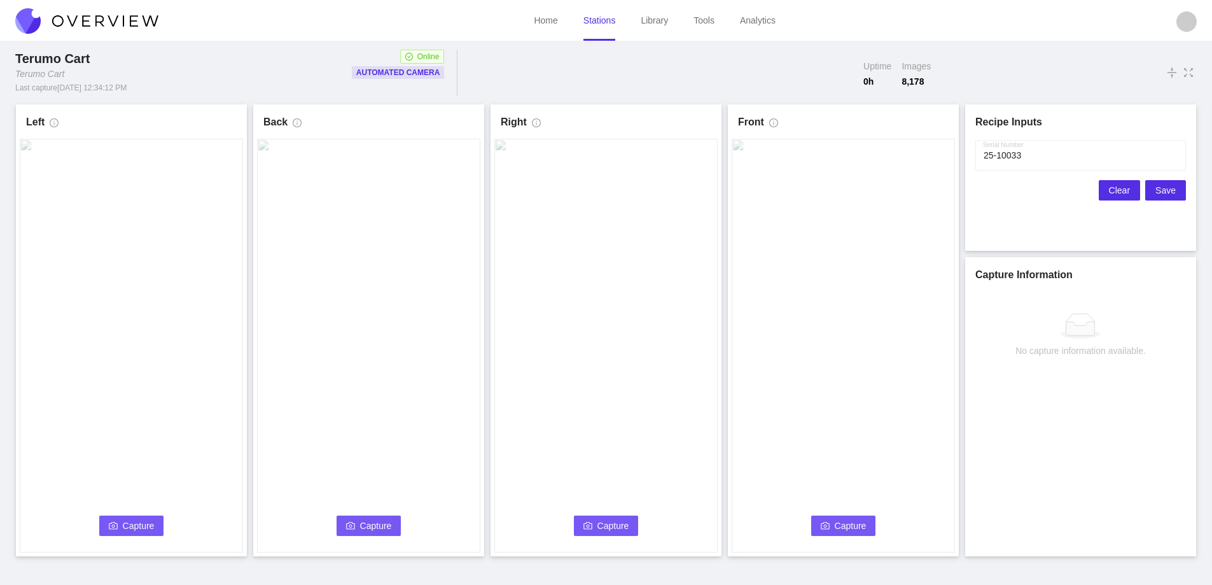
click at [1120, 188] on span "Clear" at bounding box center [1119, 190] width 21 height 14
drag, startPoint x: 146, startPoint y: 519, endPoint x: 181, endPoint y: 570, distance: 61.8
click at [155, 531] on button "Capture" at bounding box center [131, 525] width 65 height 20
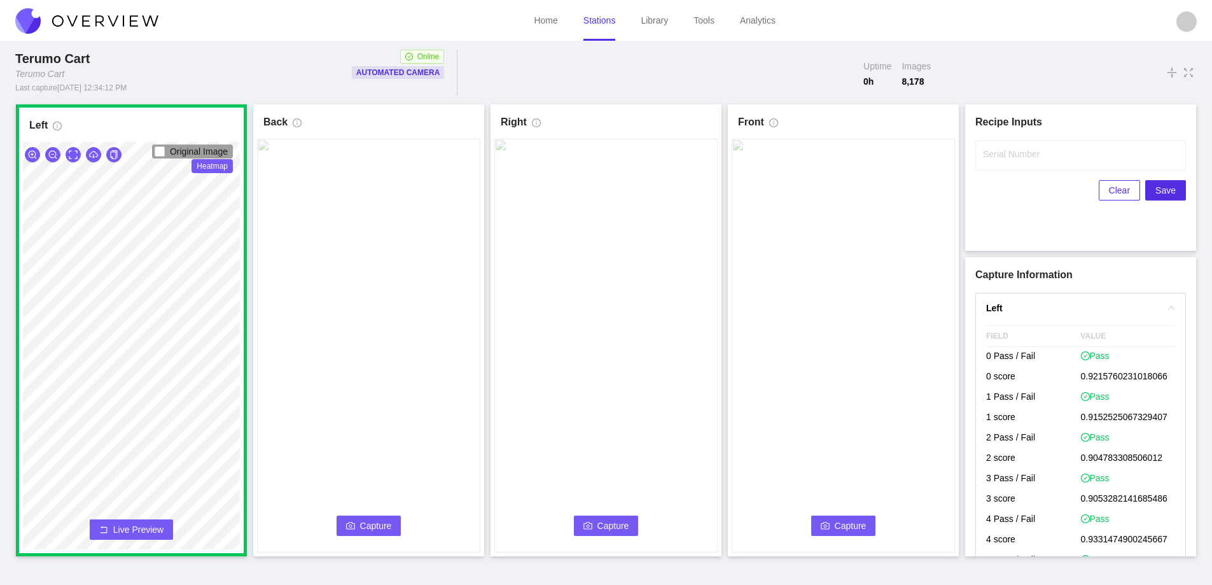
click at [381, 523] on span "Capture" at bounding box center [376, 526] width 32 height 14
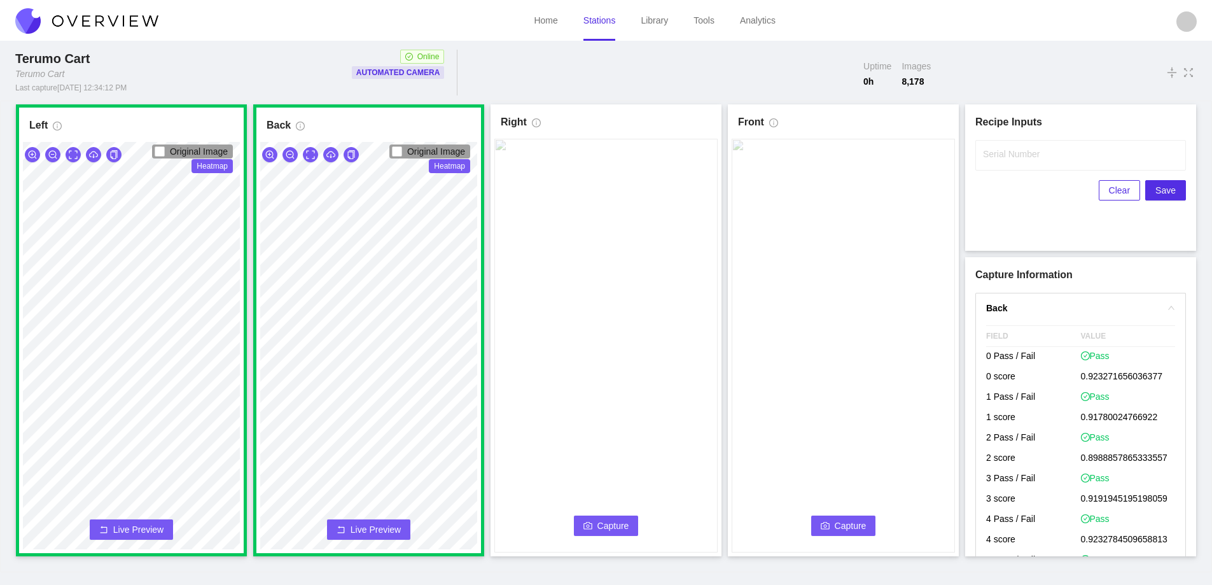
click at [582, 529] on button "Capture" at bounding box center [606, 525] width 65 height 20
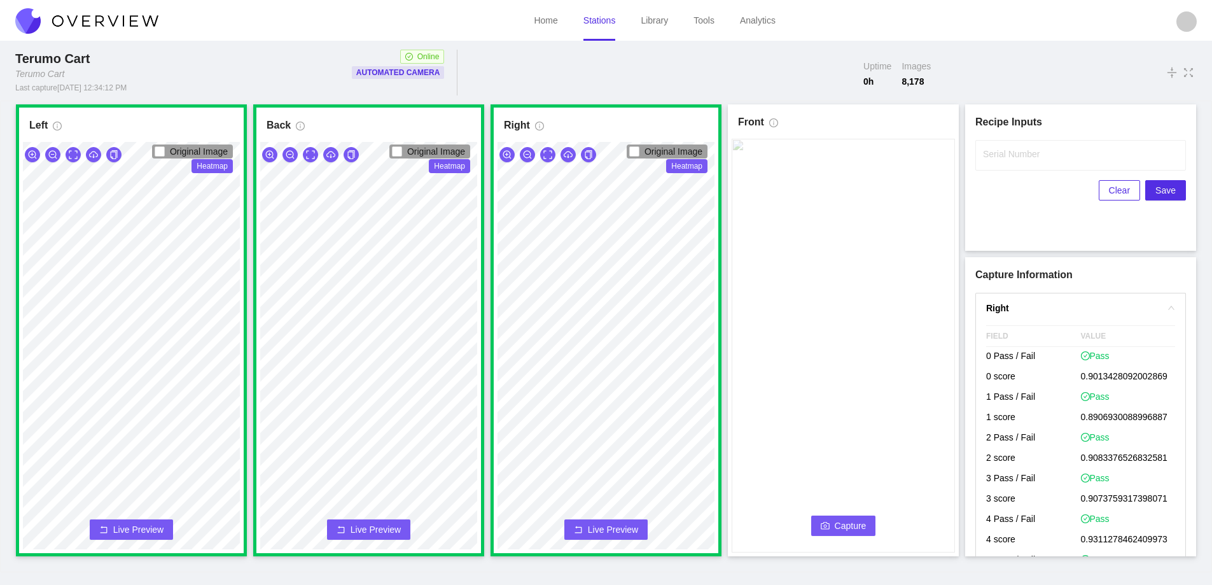
click at [832, 526] on button "Capture" at bounding box center [843, 525] width 65 height 20
click at [1001, 164] on input "Serial Number" at bounding box center [1080, 155] width 211 height 31
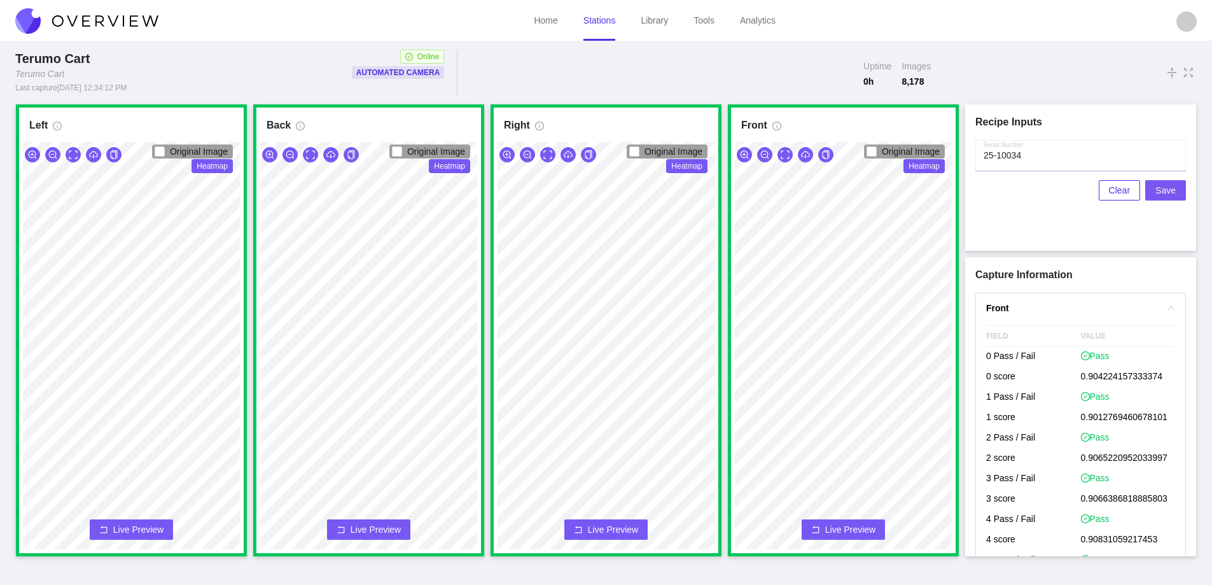
type input "25-10034"
click at [1167, 188] on span "Save" at bounding box center [1165, 190] width 20 height 14
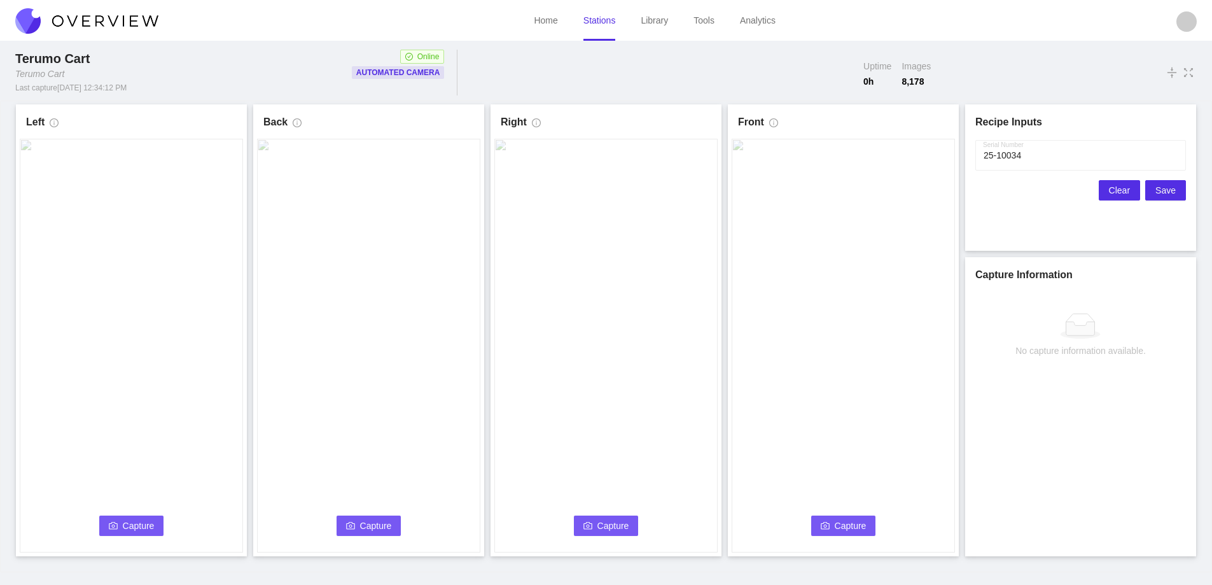
click at [1122, 190] on span "Clear" at bounding box center [1119, 190] width 21 height 14
click at [137, 521] on span "Capture" at bounding box center [139, 526] width 32 height 14
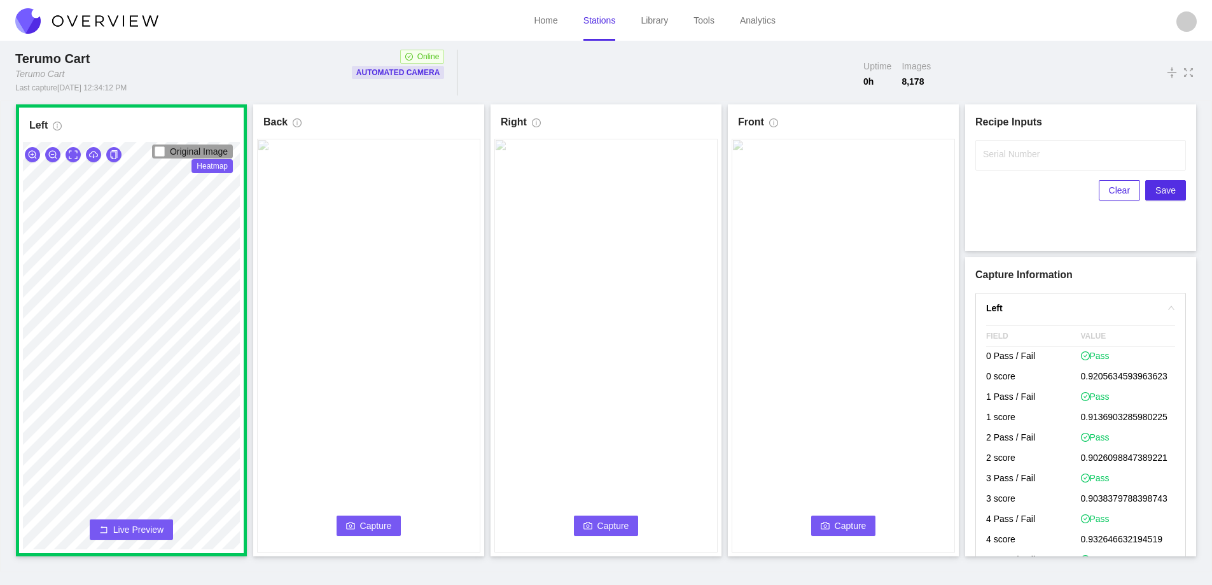
click at [366, 522] on span "Capture" at bounding box center [376, 526] width 32 height 14
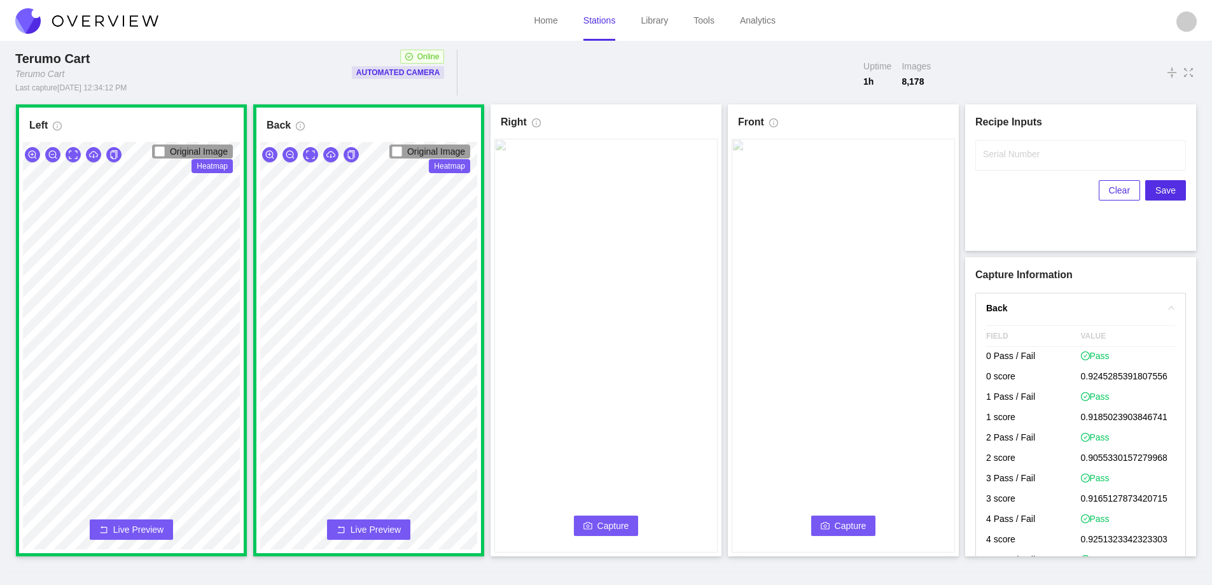
click at [594, 520] on button "Capture" at bounding box center [606, 525] width 65 height 20
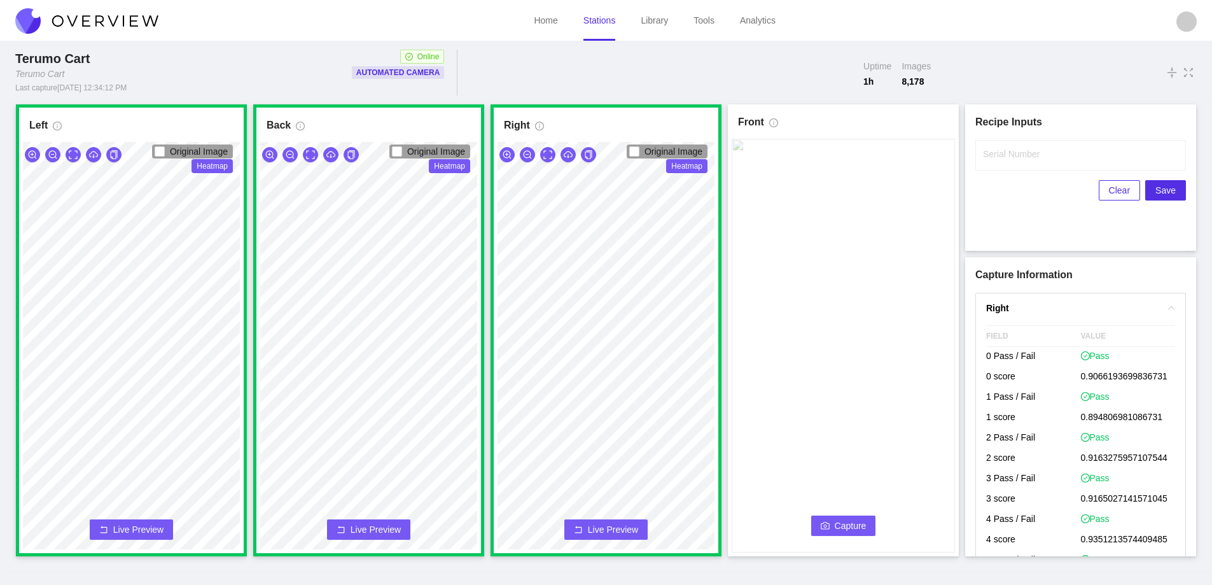
click at [834, 524] on button "Capture" at bounding box center [843, 525] width 65 height 20
click at [1002, 152] on label "Serial Number" at bounding box center [1011, 154] width 57 height 13
click at [1002, 152] on input "Serial Number" at bounding box center [1080, 155] width 211 height 31
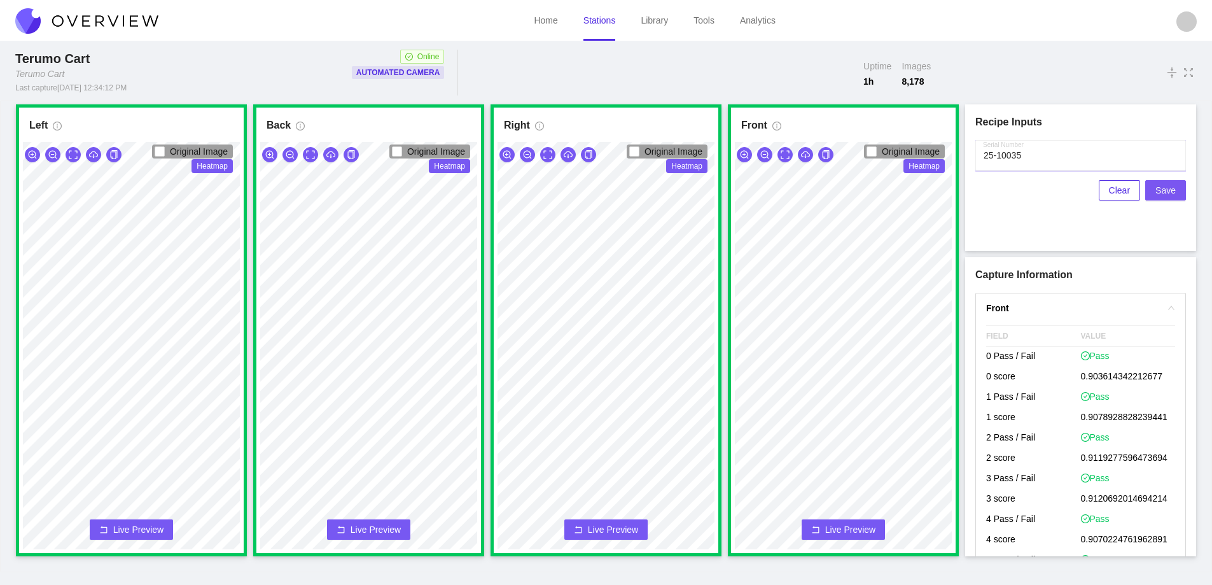
type input "25-10035"
click at [1164, 192] on span "Save" at bounding box center [1165, 190] width 20 height 14
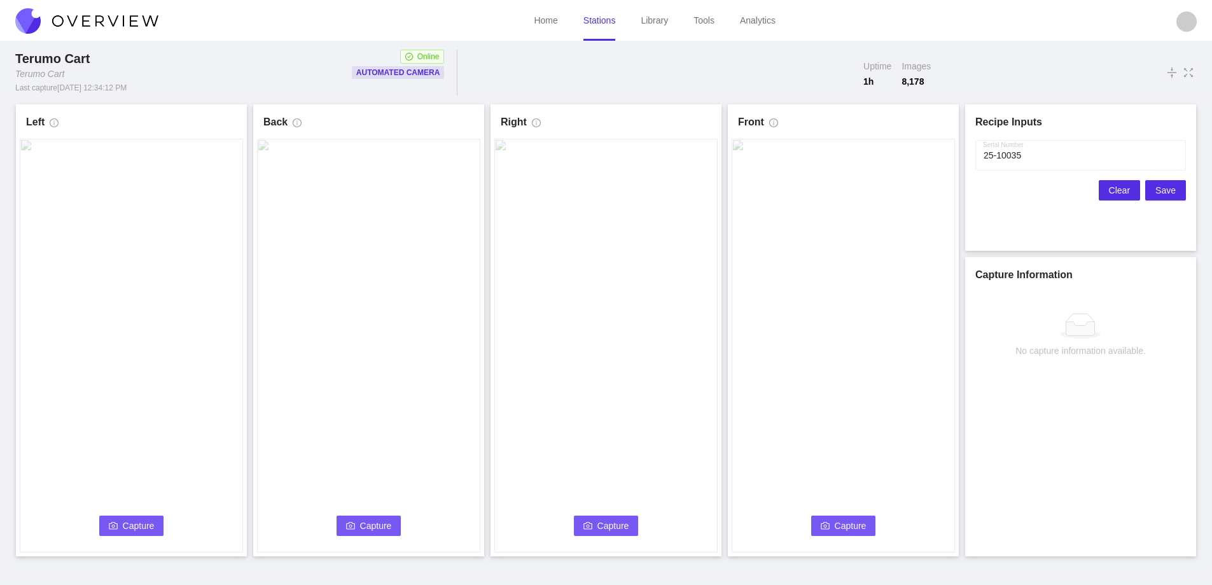
click at [1119, 190] on span "Clear" at bounding box center [1119, 190] width 21 height 14
